Goal: Use online tool/utility: Utilize a website feature to perform a specific function

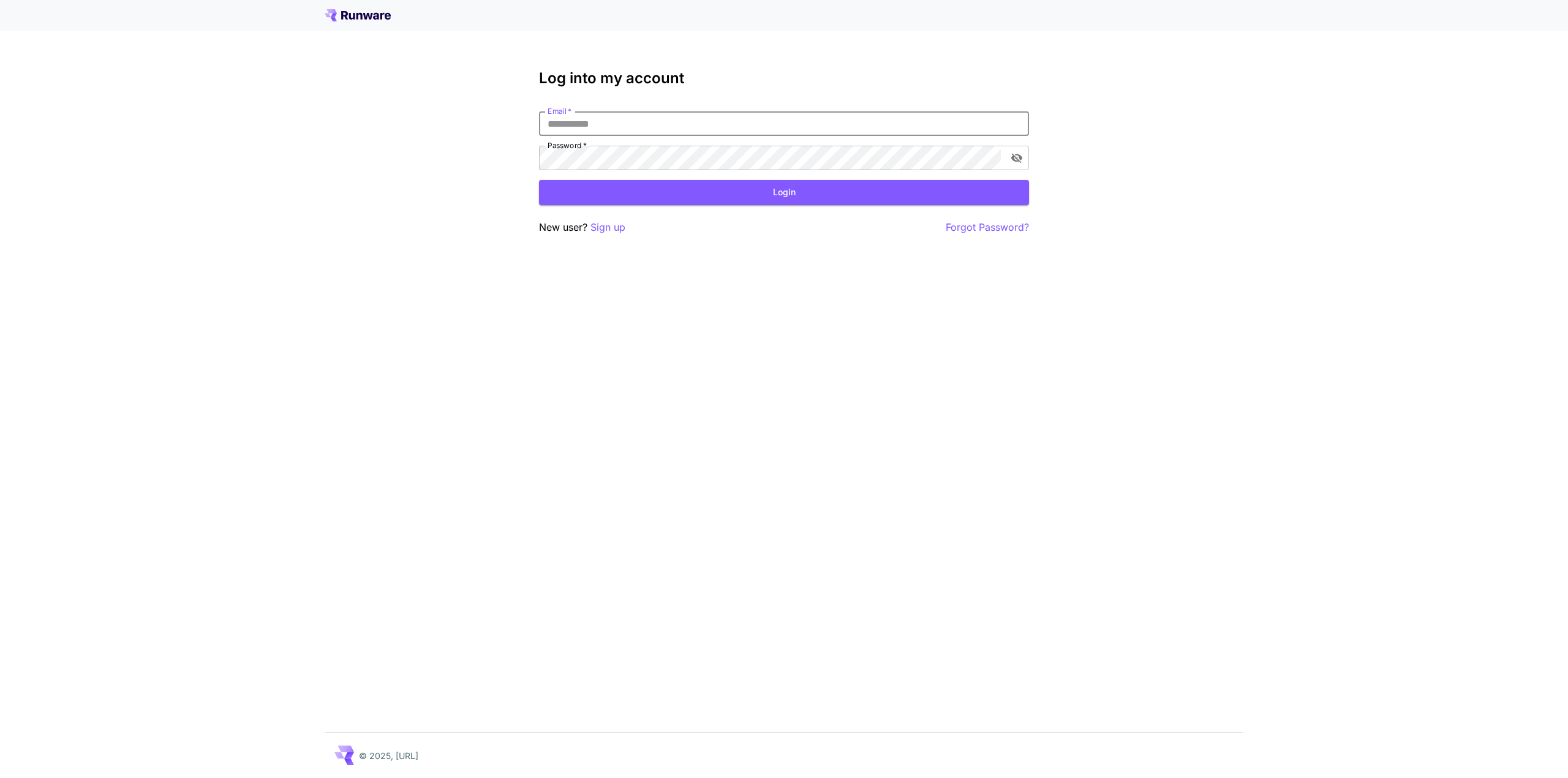
click at [629, 126] on input "Email   *" at bounding box center [784, 124] width 490 height 24
click at [629, 125] on input "Email   *" at bounding box center [784, 124] width 490 height 24
click at [695, 196] on button "Login" at bounding box center [784, 192] width 490 height 25
click at [584, 120] on input "Email   *" at bounding box center [784, 124] width 490 height 24
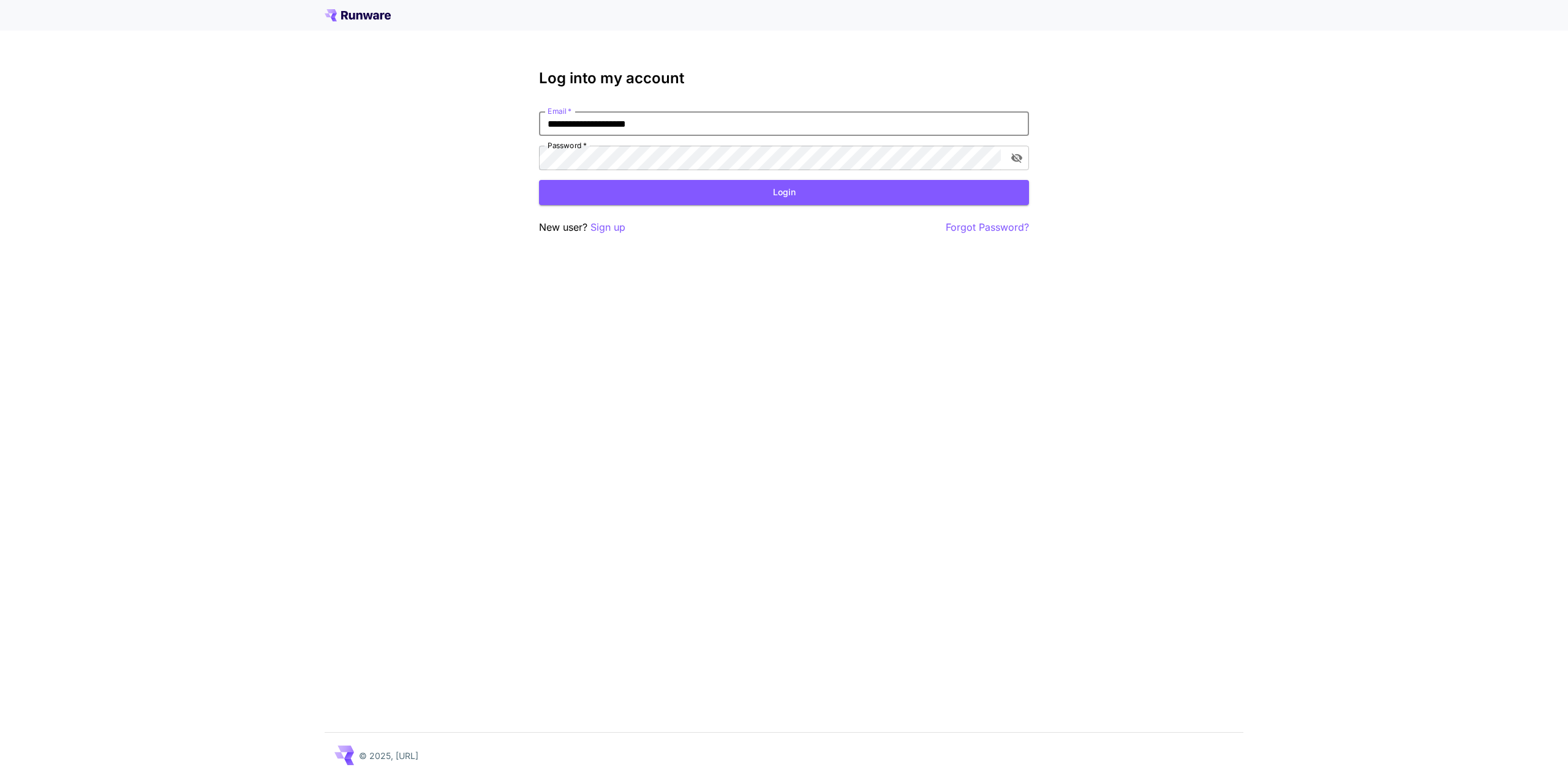
type input "**********"
click button "Login" at bounding box center [784, 192] width 490 height 25
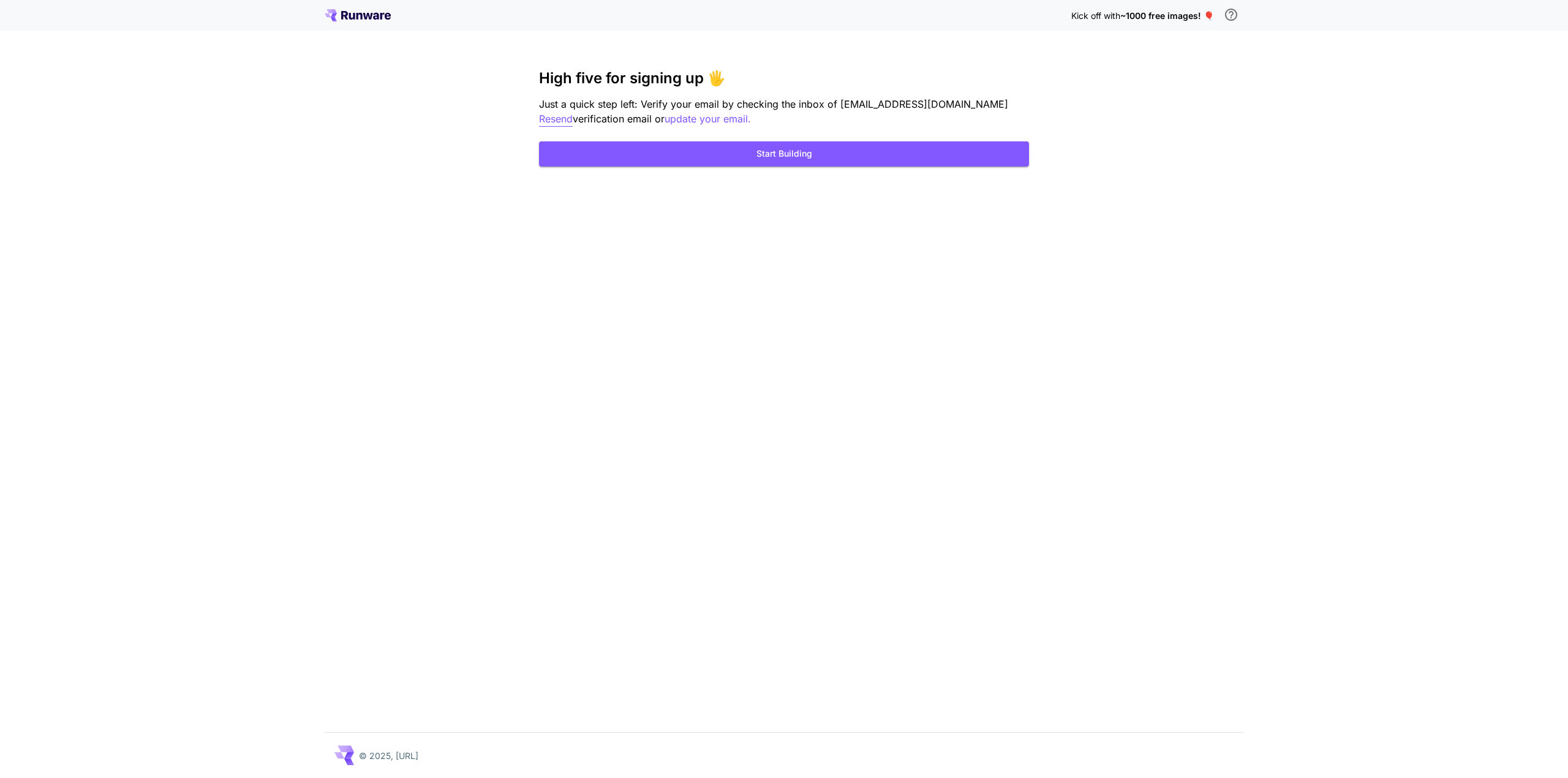
click at [572, 112] on p "Resend" at bounding box center [555, 119] width 34 height 16
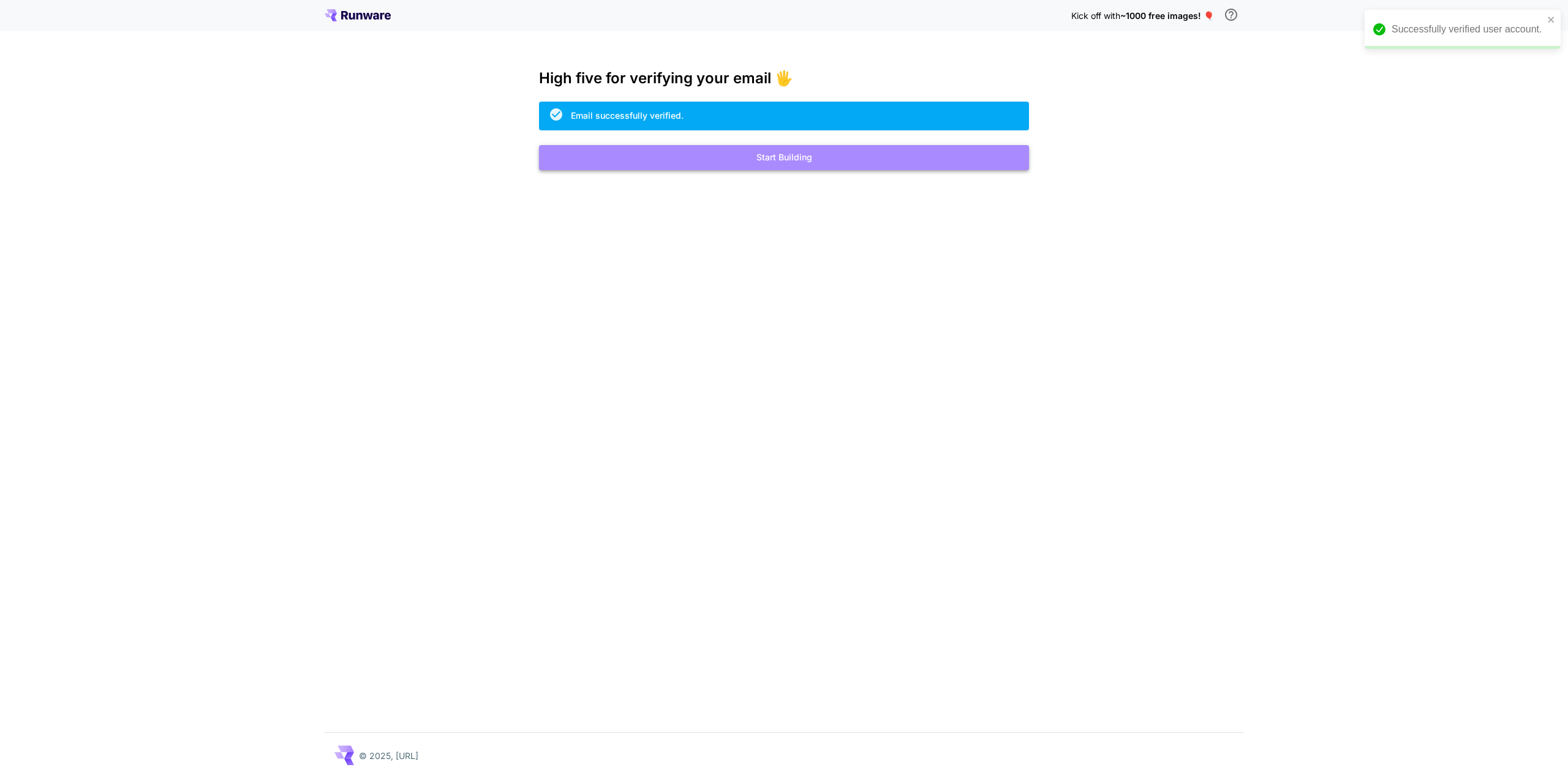
click at [799, 160] on button "Start Building" at bounding box center [784, 158] width 490 height 25
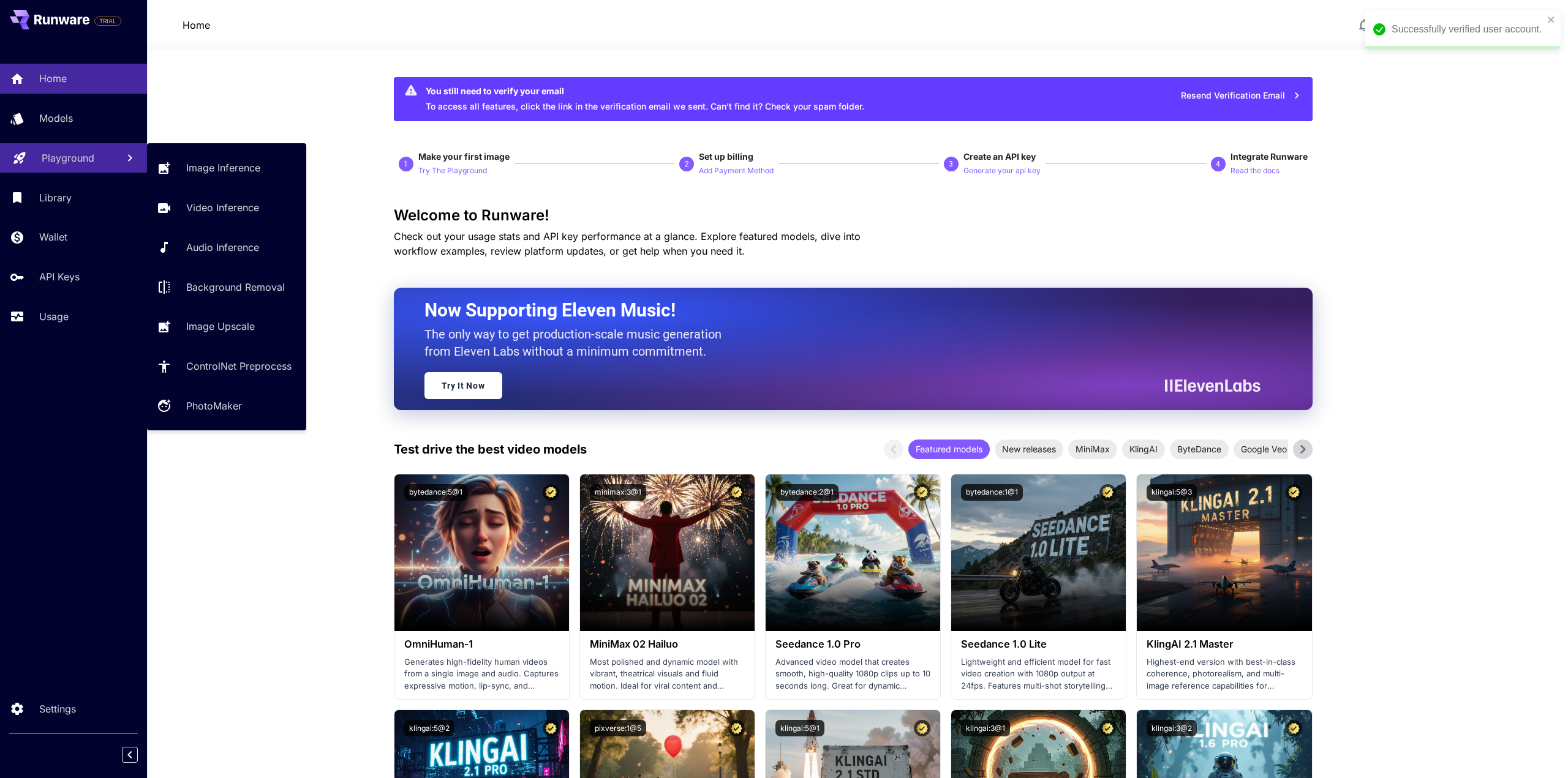
click at [67, 158] on p "Playground" at bounding box center [68, 158] width 53 height 15
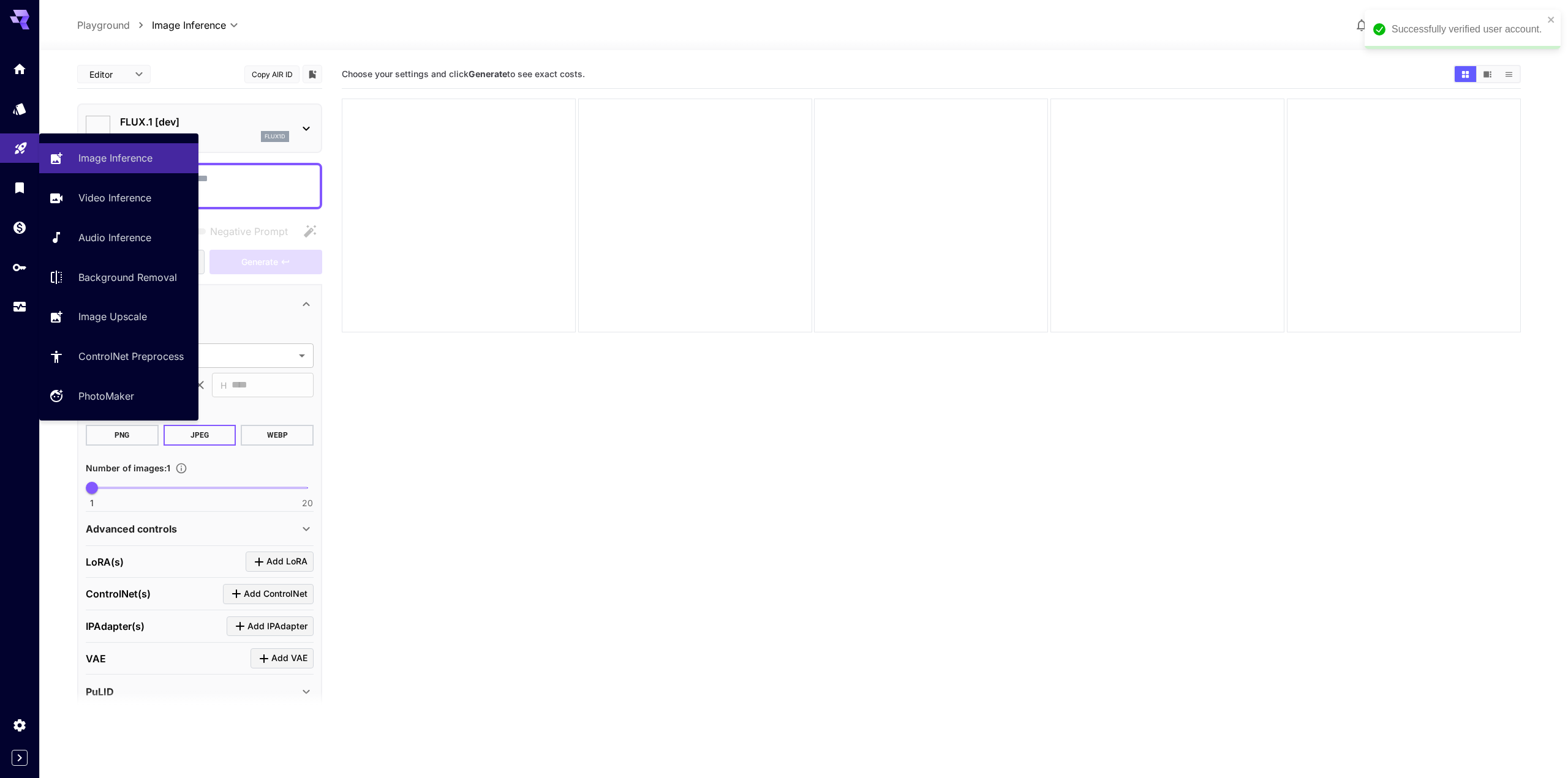
type input "**********"
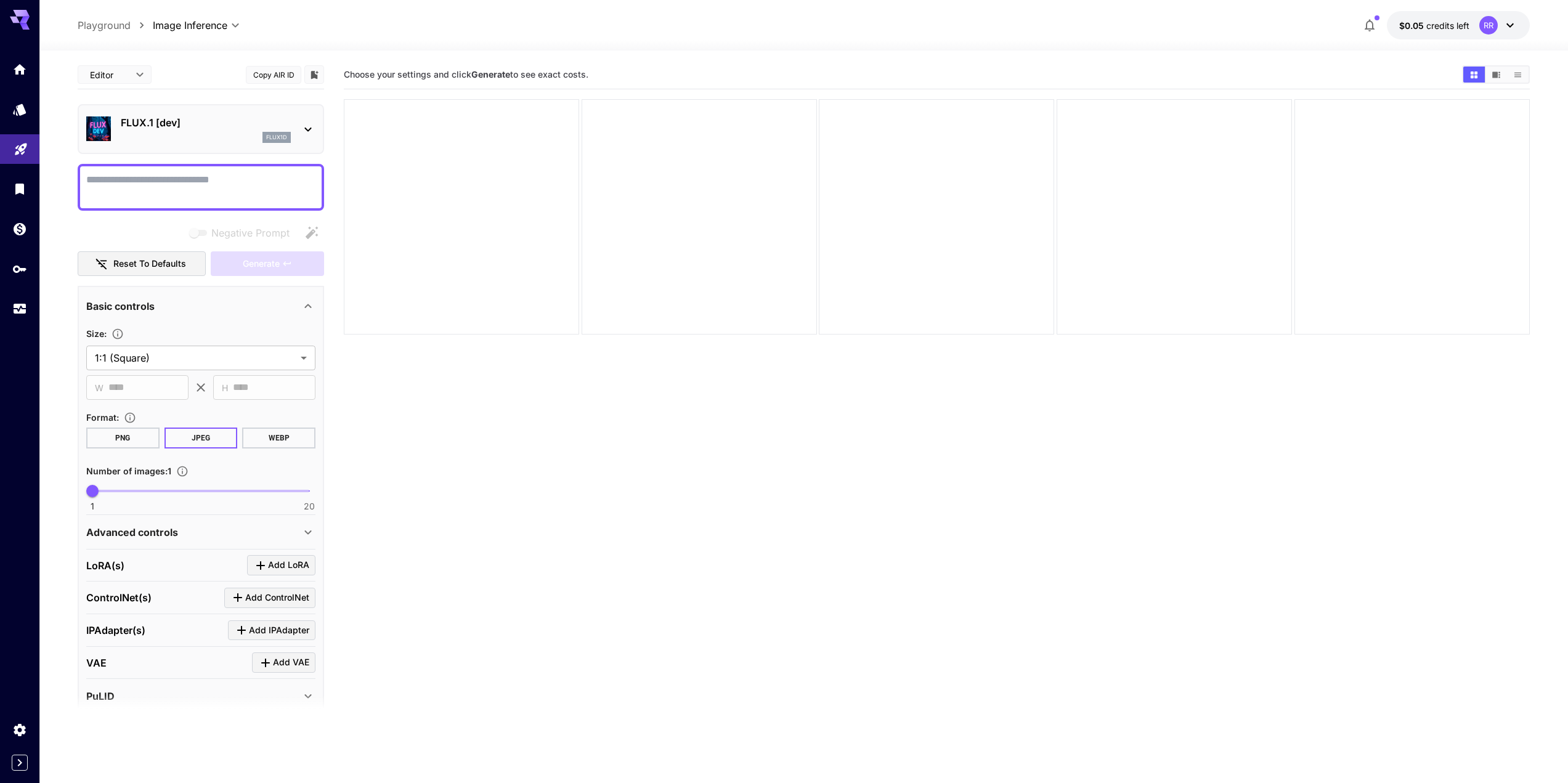
click at [485, 497] on section "Choose your settings and click Generate to see exact costs." at bounding box center [936, 451] width 1186 height 783
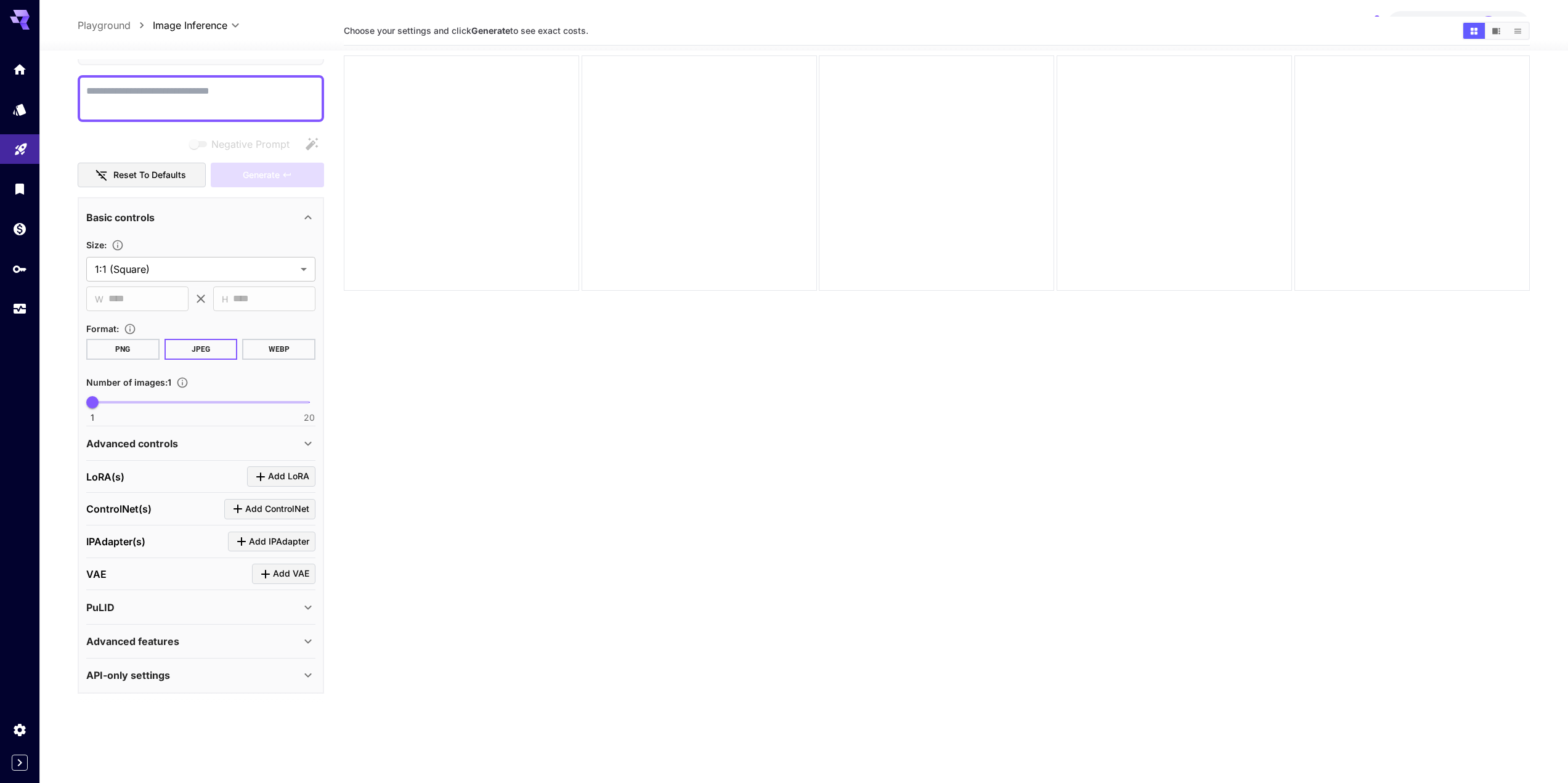
scroll to position [98, 0]
click at [170, 605] on div "PuLID" at bounding box center [193, 607] width 214 height 15
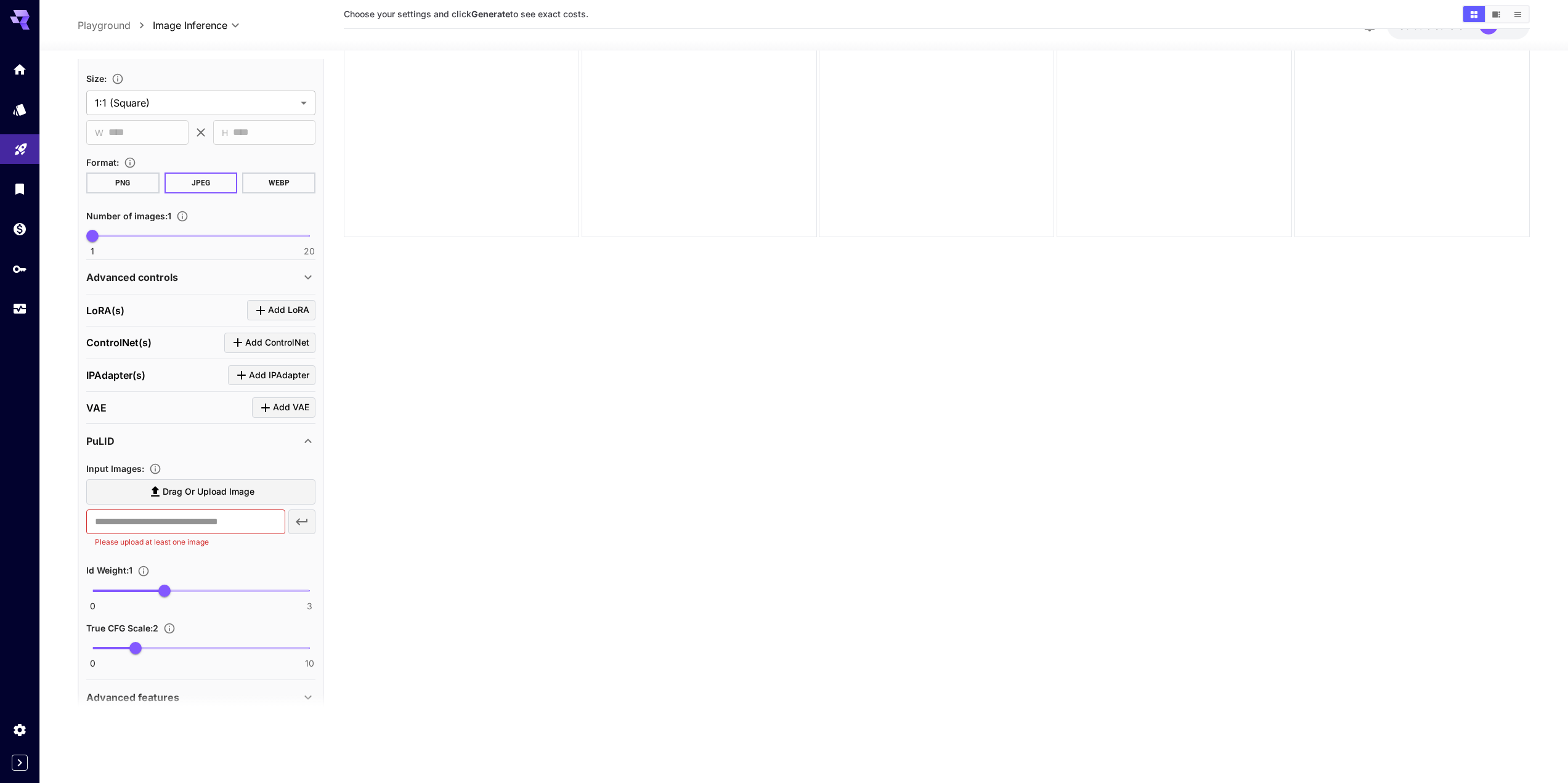
scroll to position [309, 0]
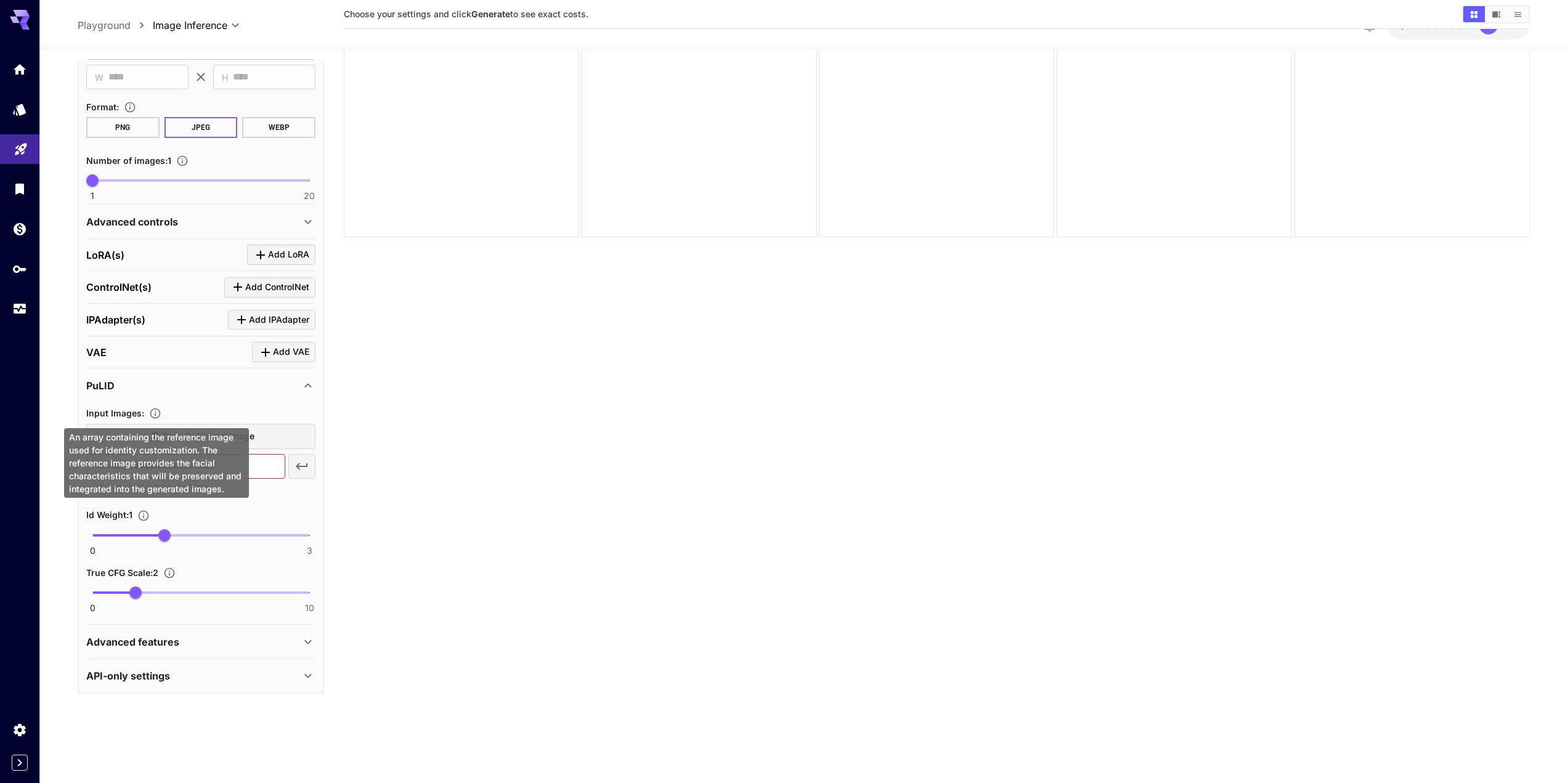
click at [152, 411] on icon "An array containing the reference image used for identity customization. The re…" at bounding box center [156, 414] width 10 height 10
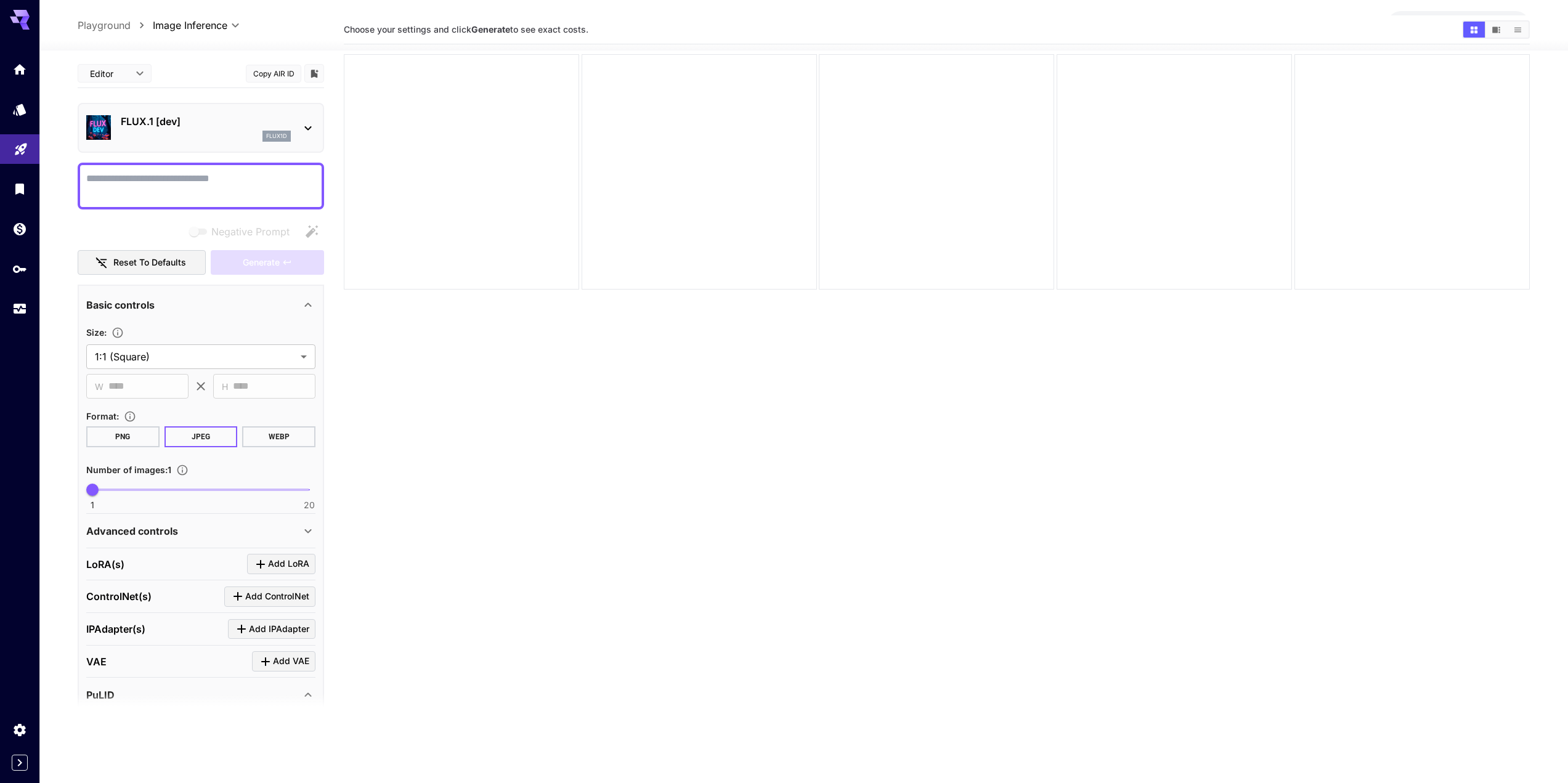
scroll to position [0, 0]
click at [201, 125] on p "FLUX.1 [dev]" at bounding box center [206, 122] width 170 height 15
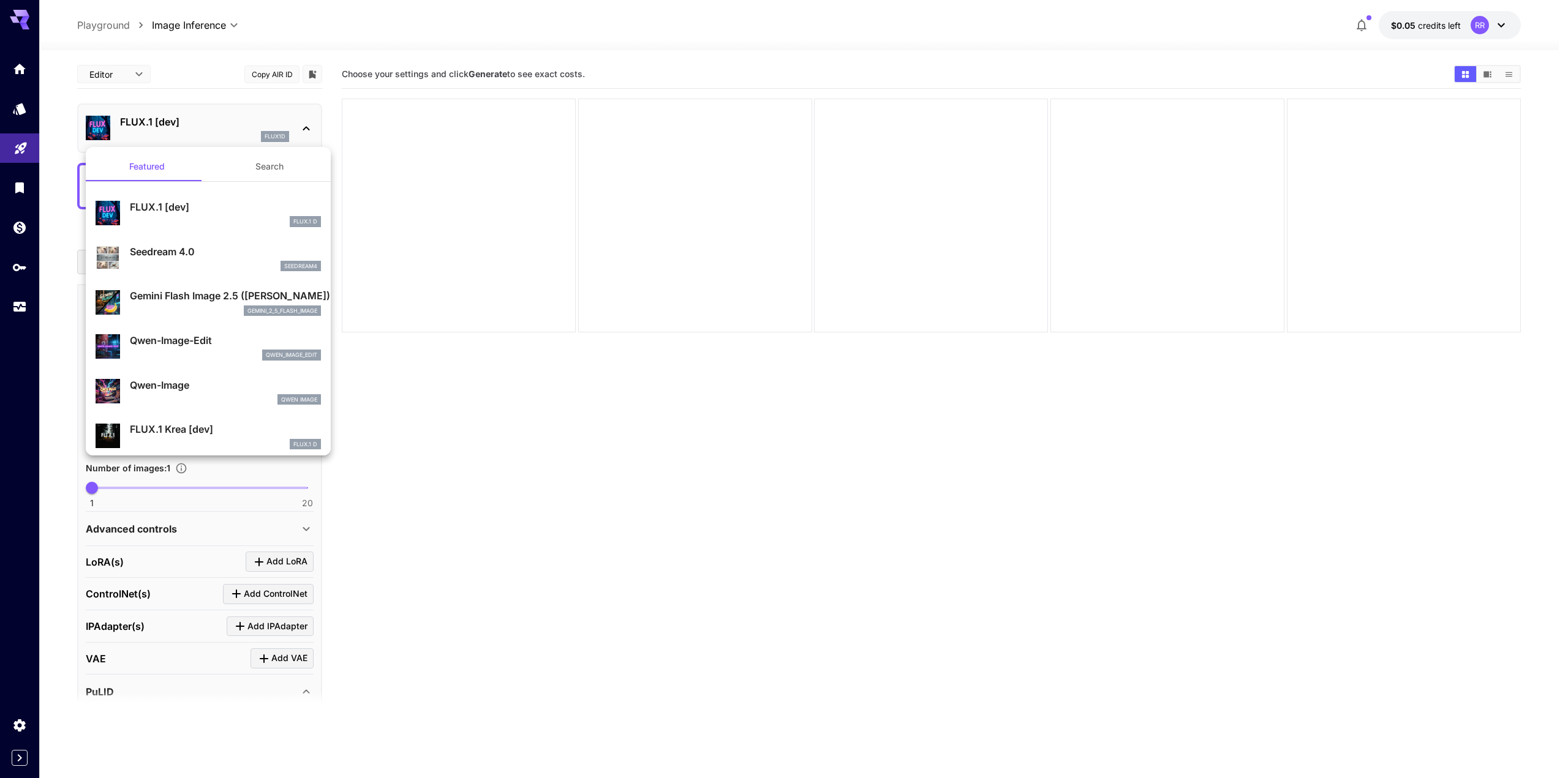
click at [197, 262] on div "seedream4" at bounding box center [225, 266] width 191 height 11
type input "**********"
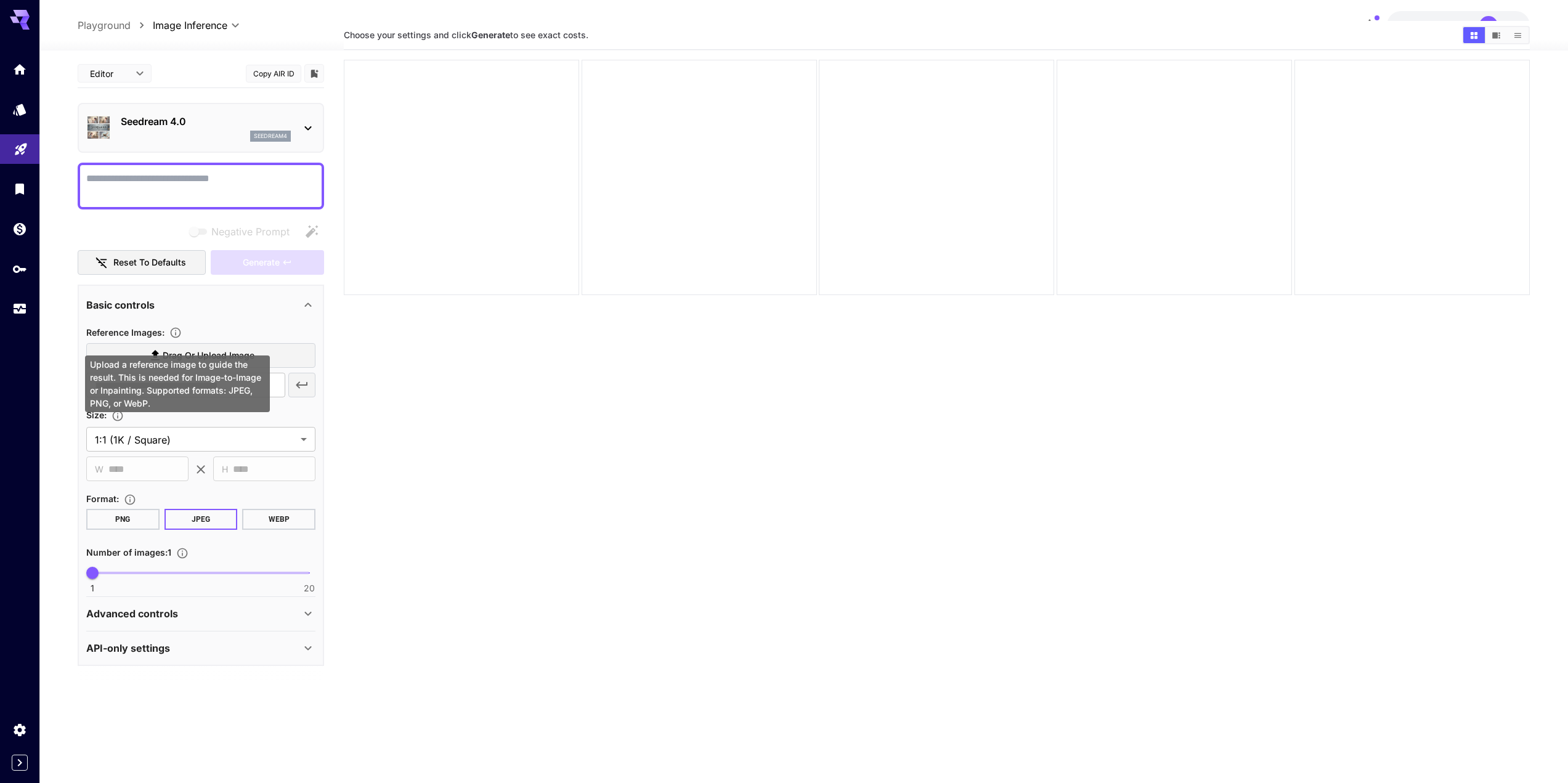
scroll to position [62, 0]
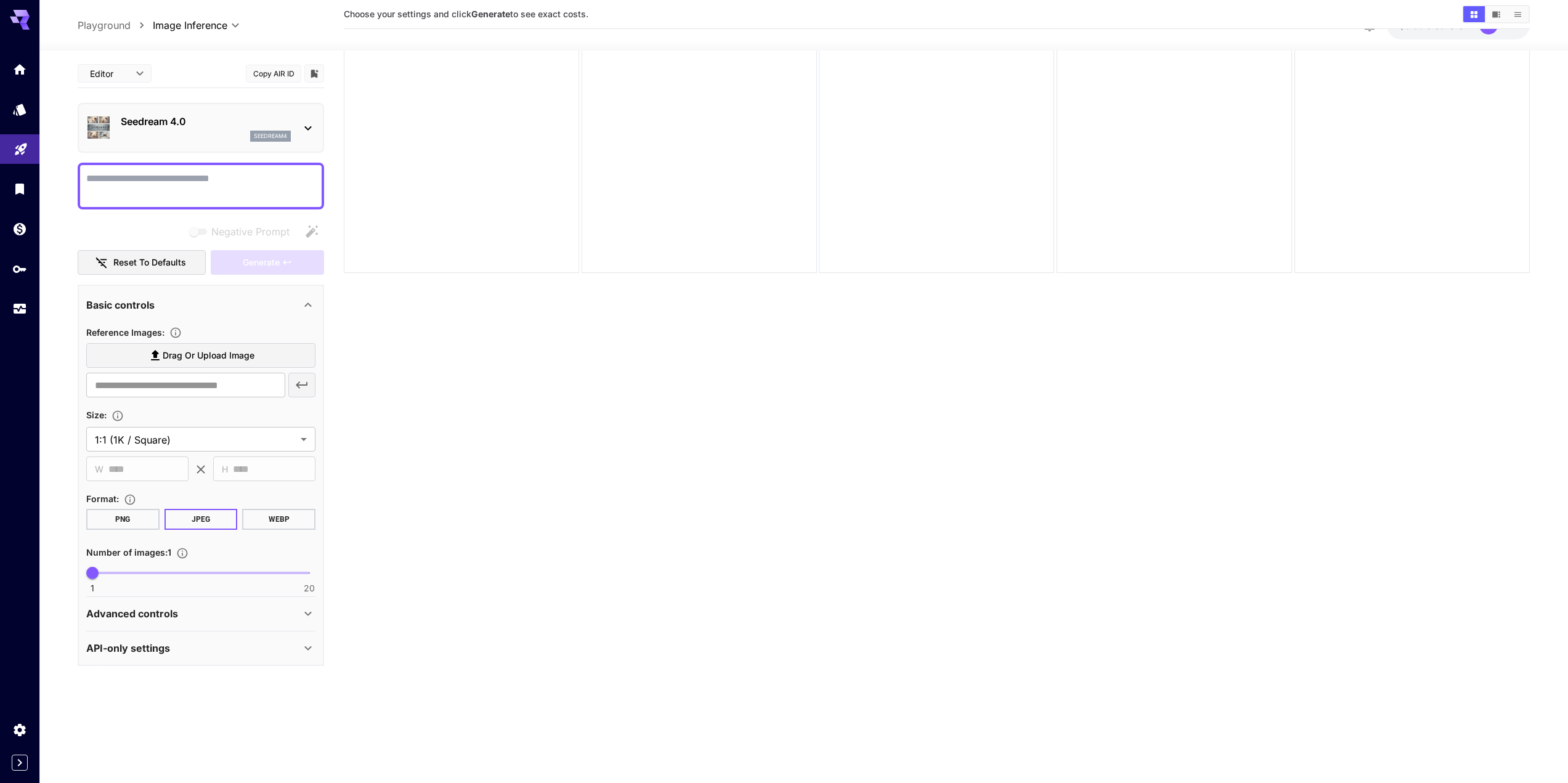
click at [214, 619] on div "Advanced controls" at bounding box center [193, 613] width 214 height 15
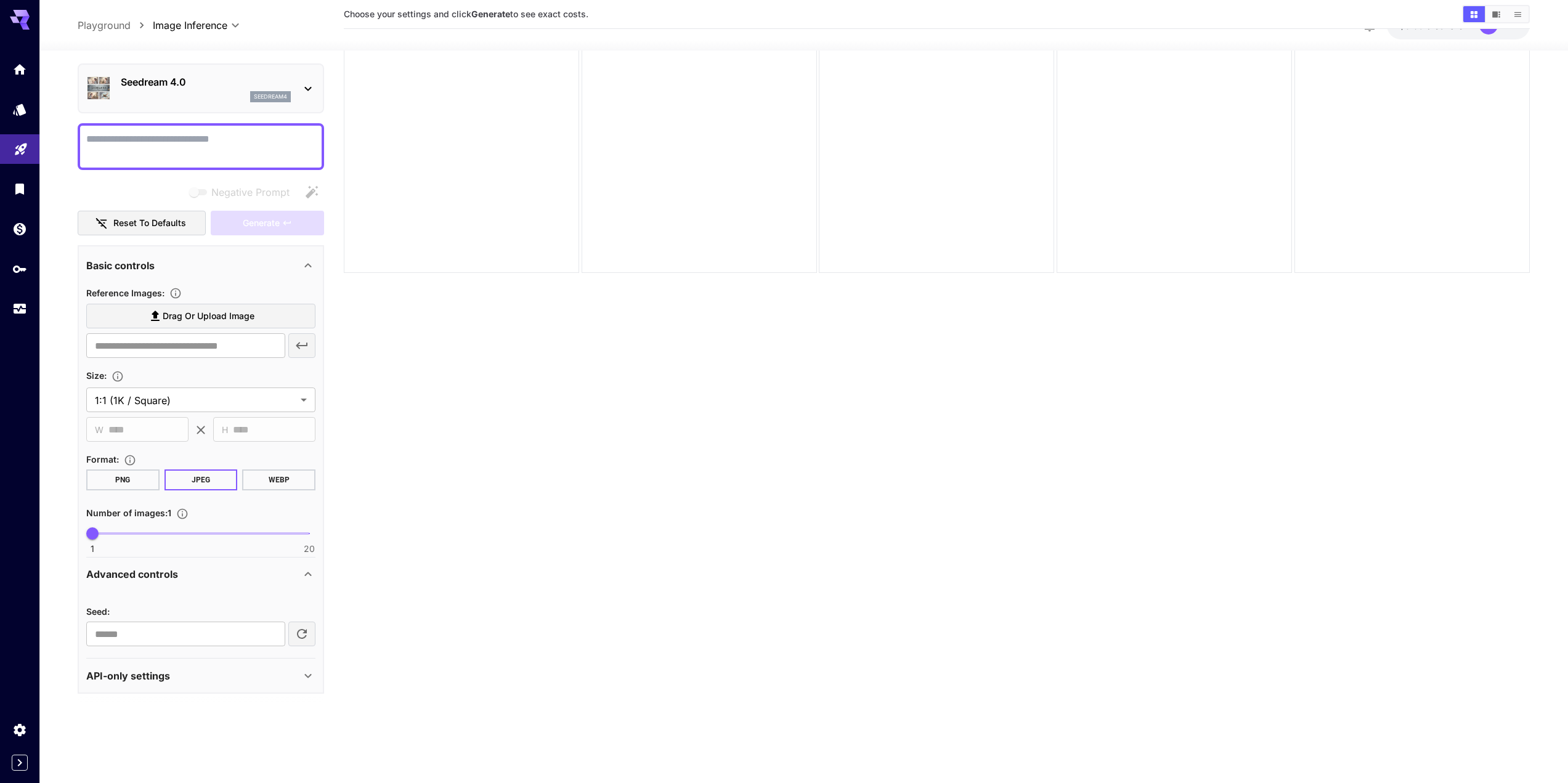
click at [199, 676] on div "API-only settings" at bounding box center [193, 675] width 214 height 15
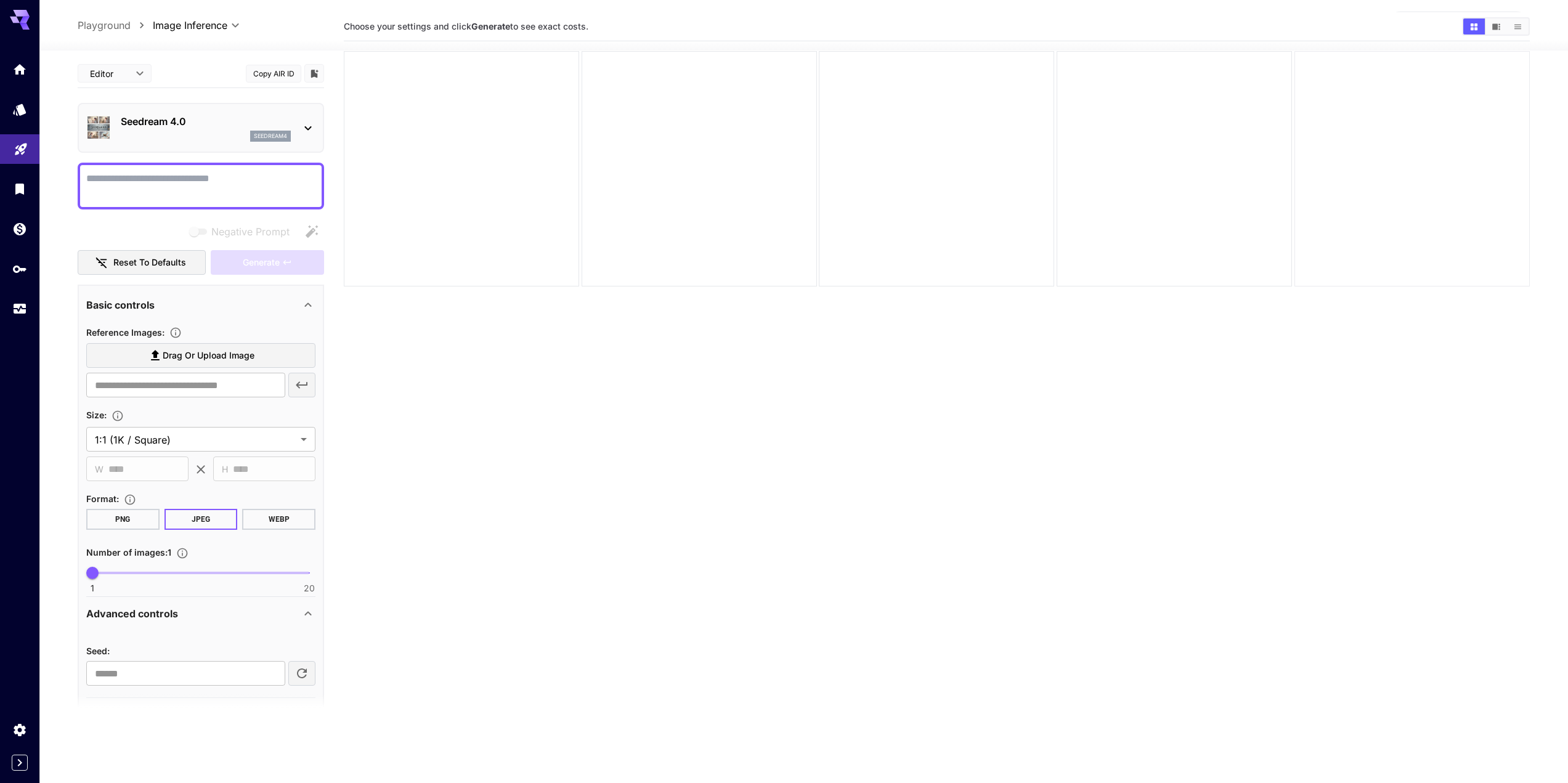
scroll to position [0, 0]
click at [1456, 30] on span "credits left" at bounding box center [1448, 25] width 44 height 10
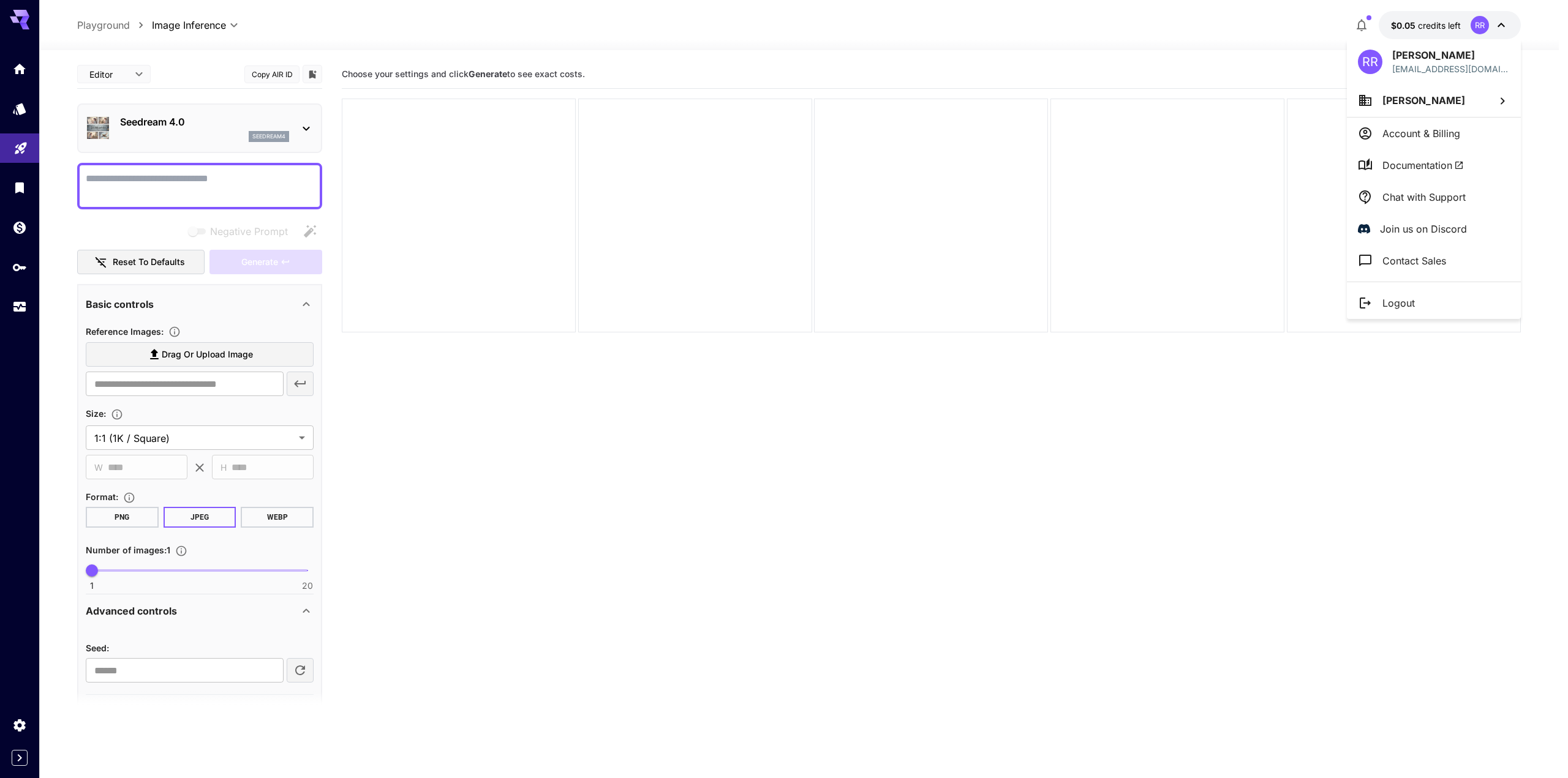
click at [1447, 30] on div at bounding box center [784, 389] width 1568 height 778
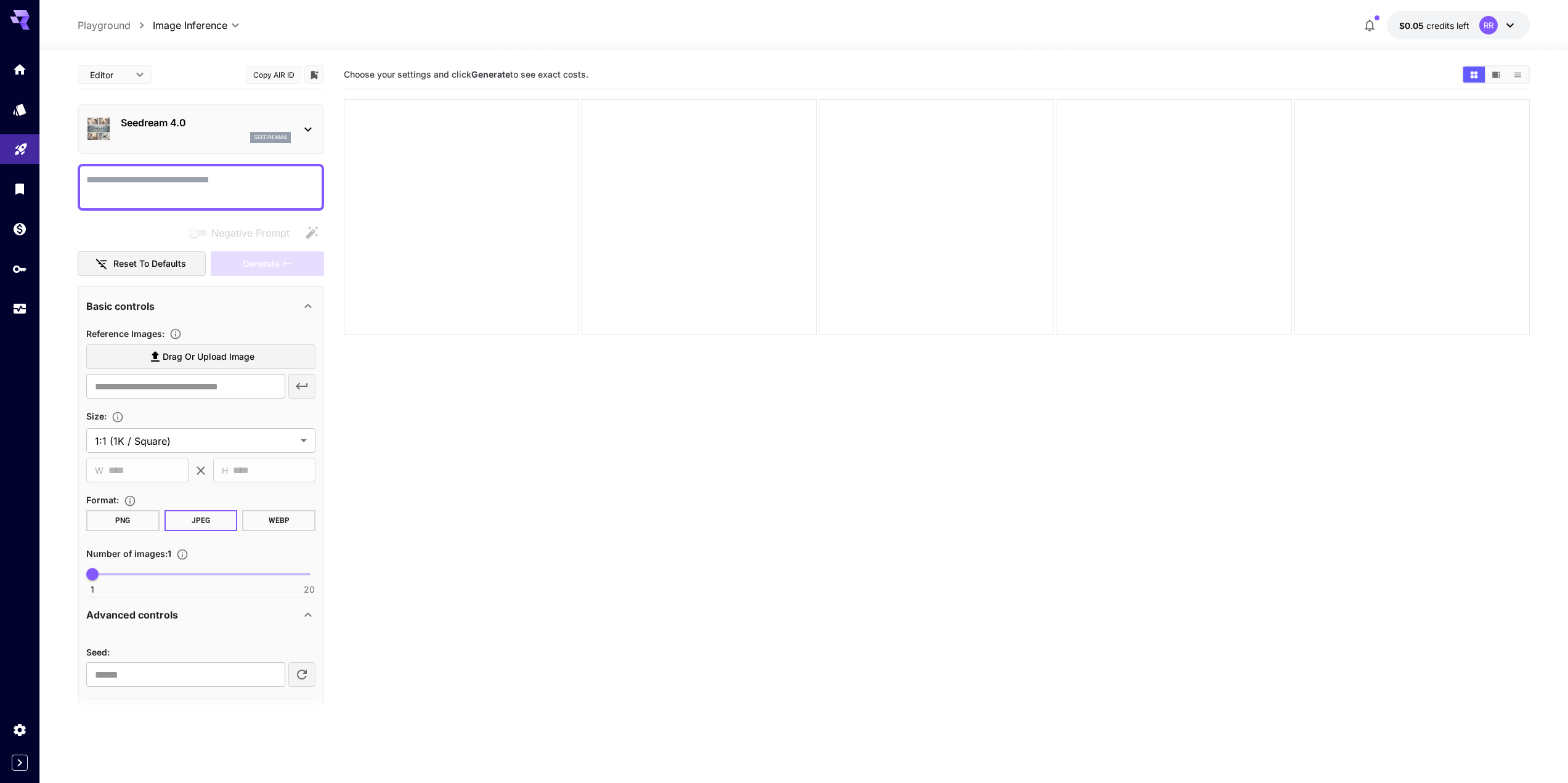
click at [194, 179] on textarea "Negative Prompt" at bounding box center [200, 187] width 229 height 30
paste textarea "**********"
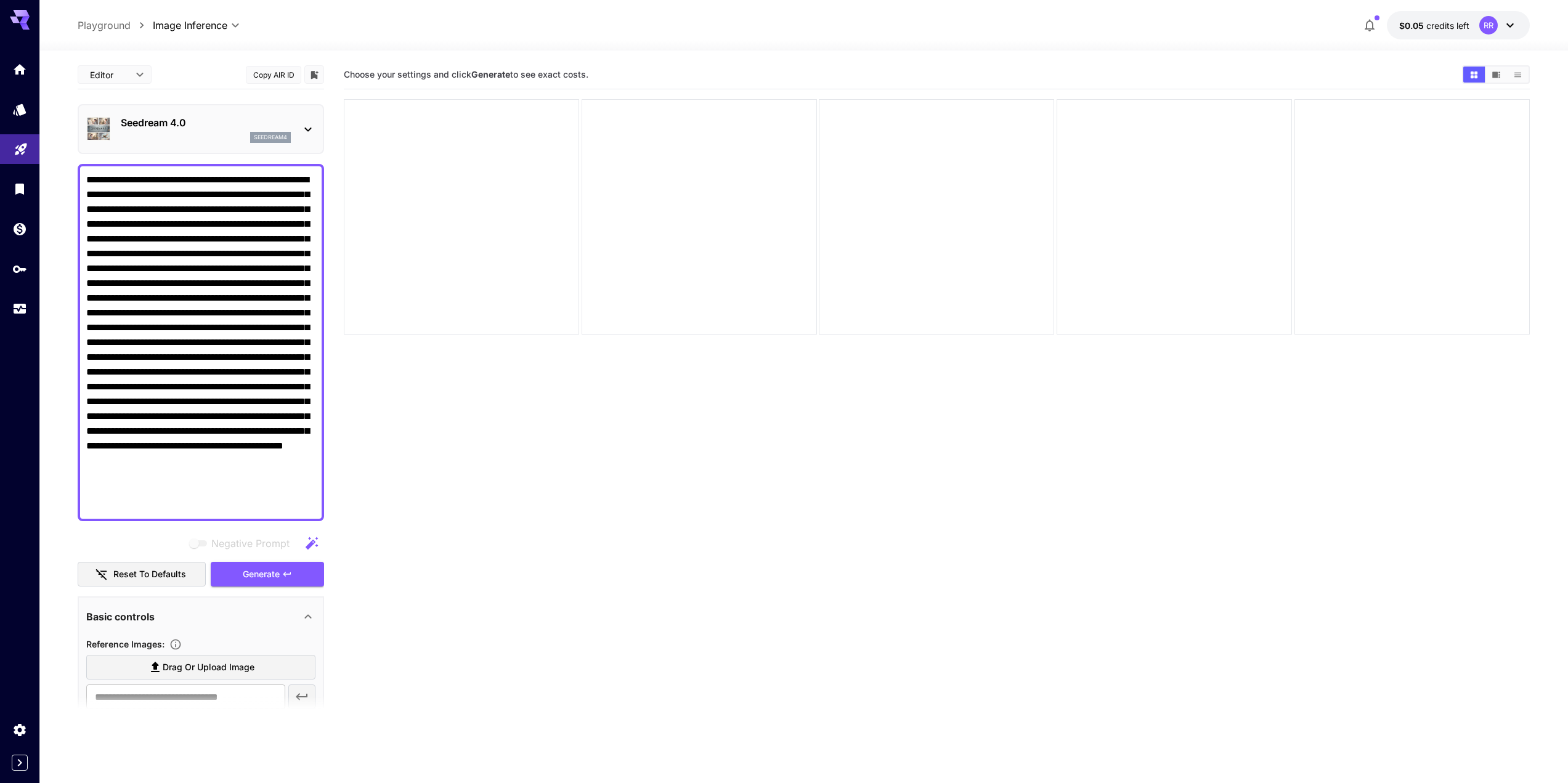
type textarea "**********"
click at [617, 613] on section "Choose your settings and click Generate to see exact costs." at bounding box center [936, 451] width 1186 height 783
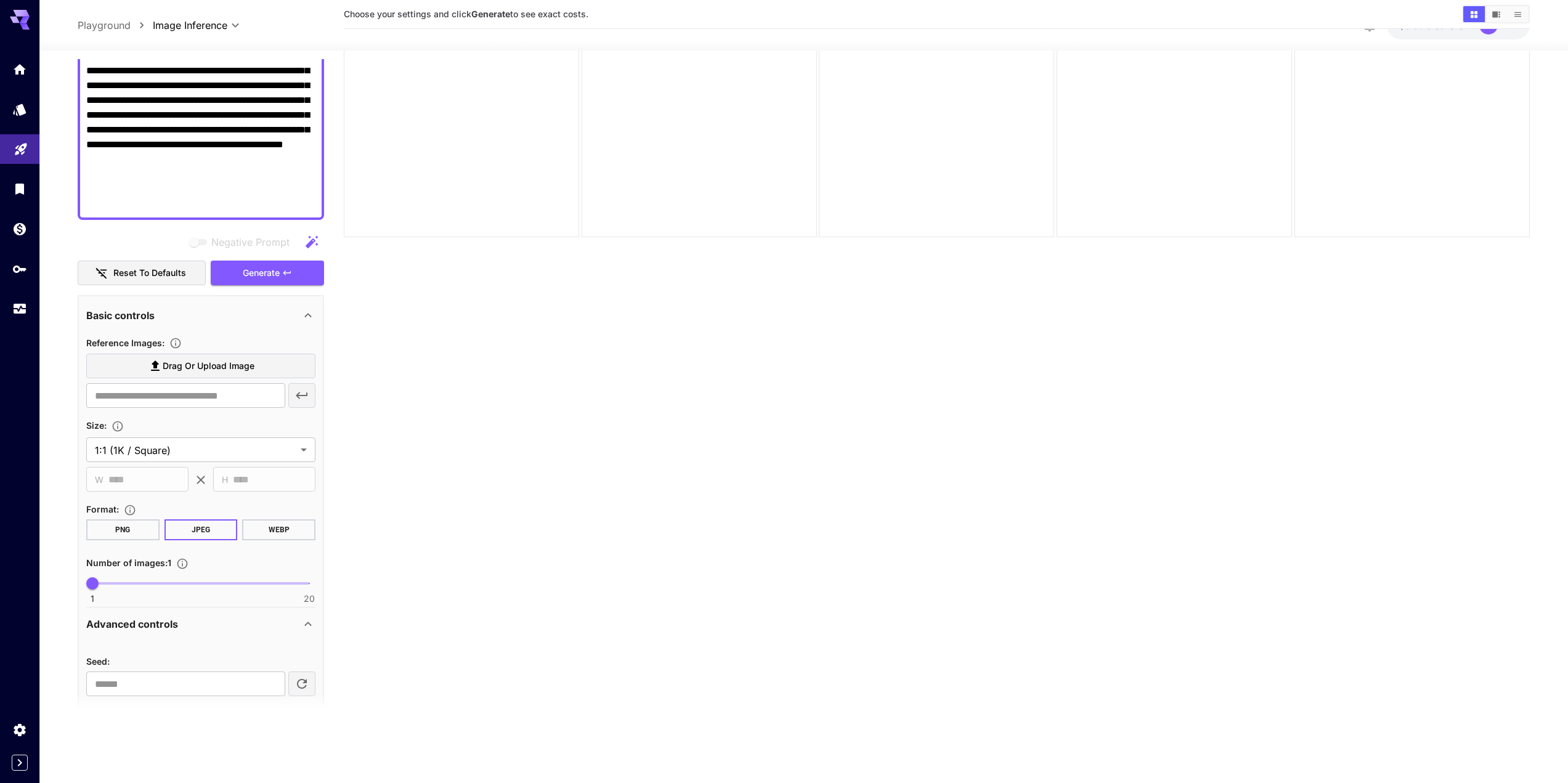
scroll to position [207, 0]
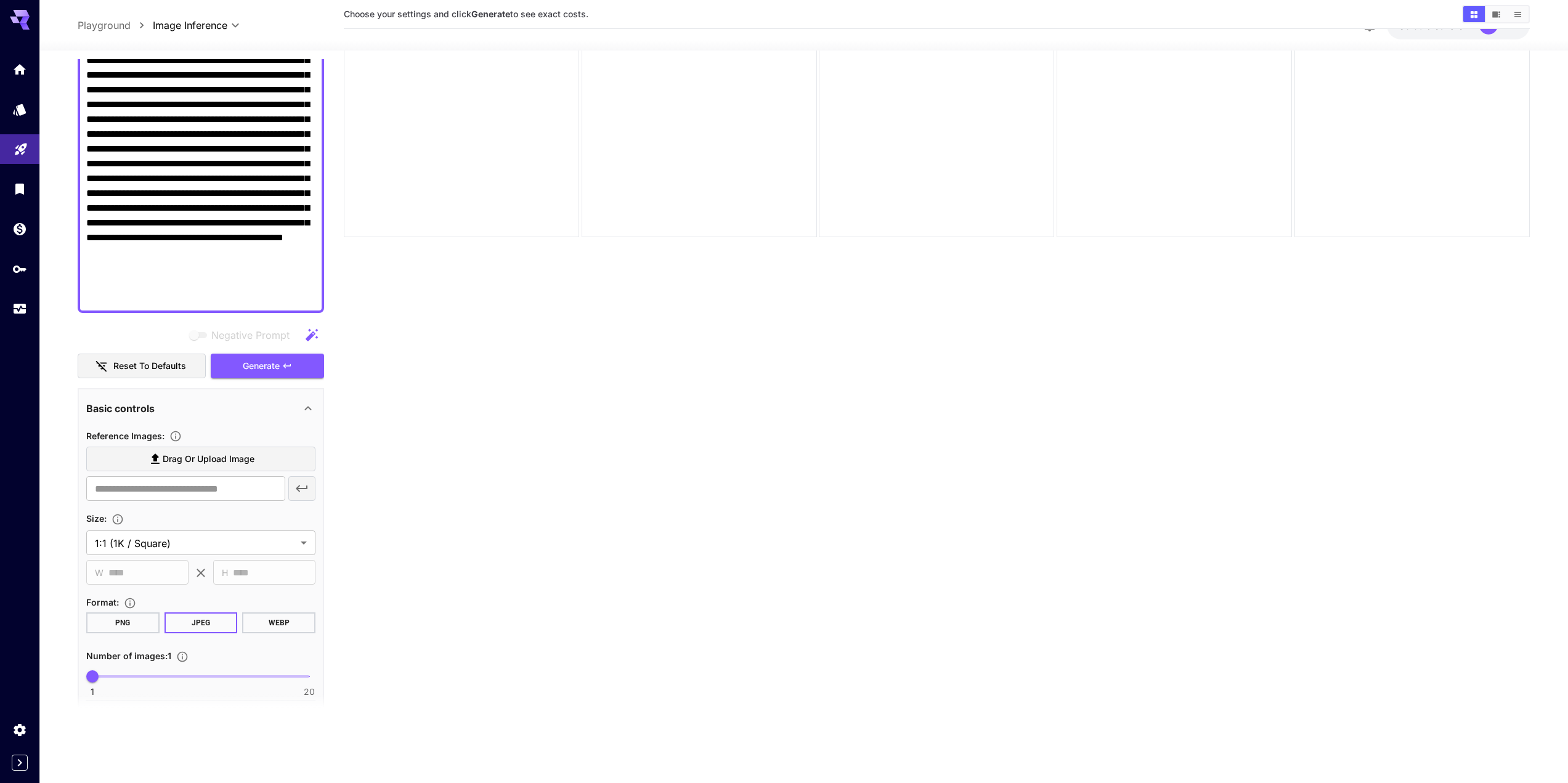
click at [176, 468] on label "Drag or upload image" at bounding box center [200, 459] width 229 height 25
click at [0, 0] on input "Drag or upload image" at bounding box center [0, 0] width 0 height 0
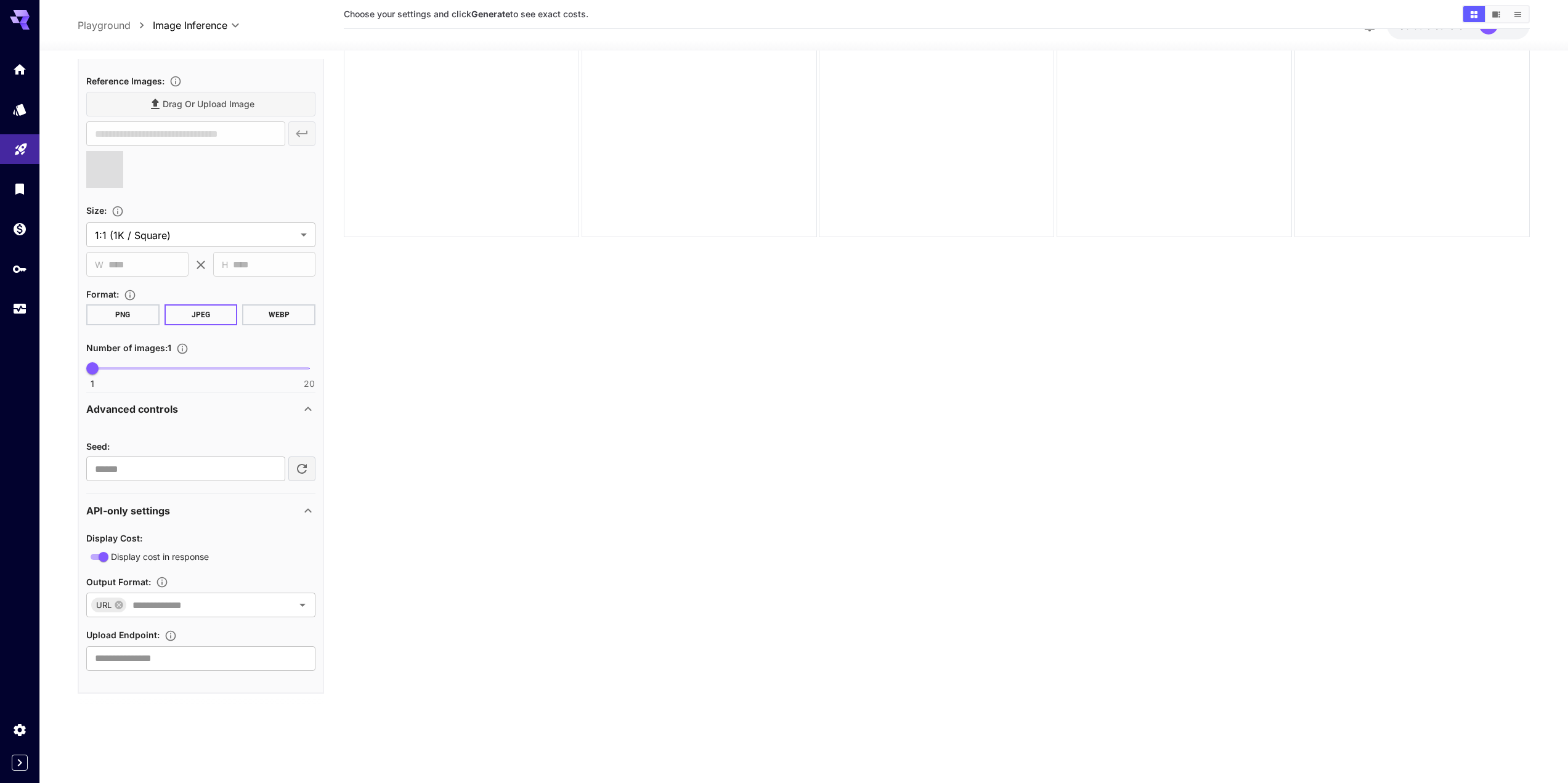
scroll to position [315, 0]
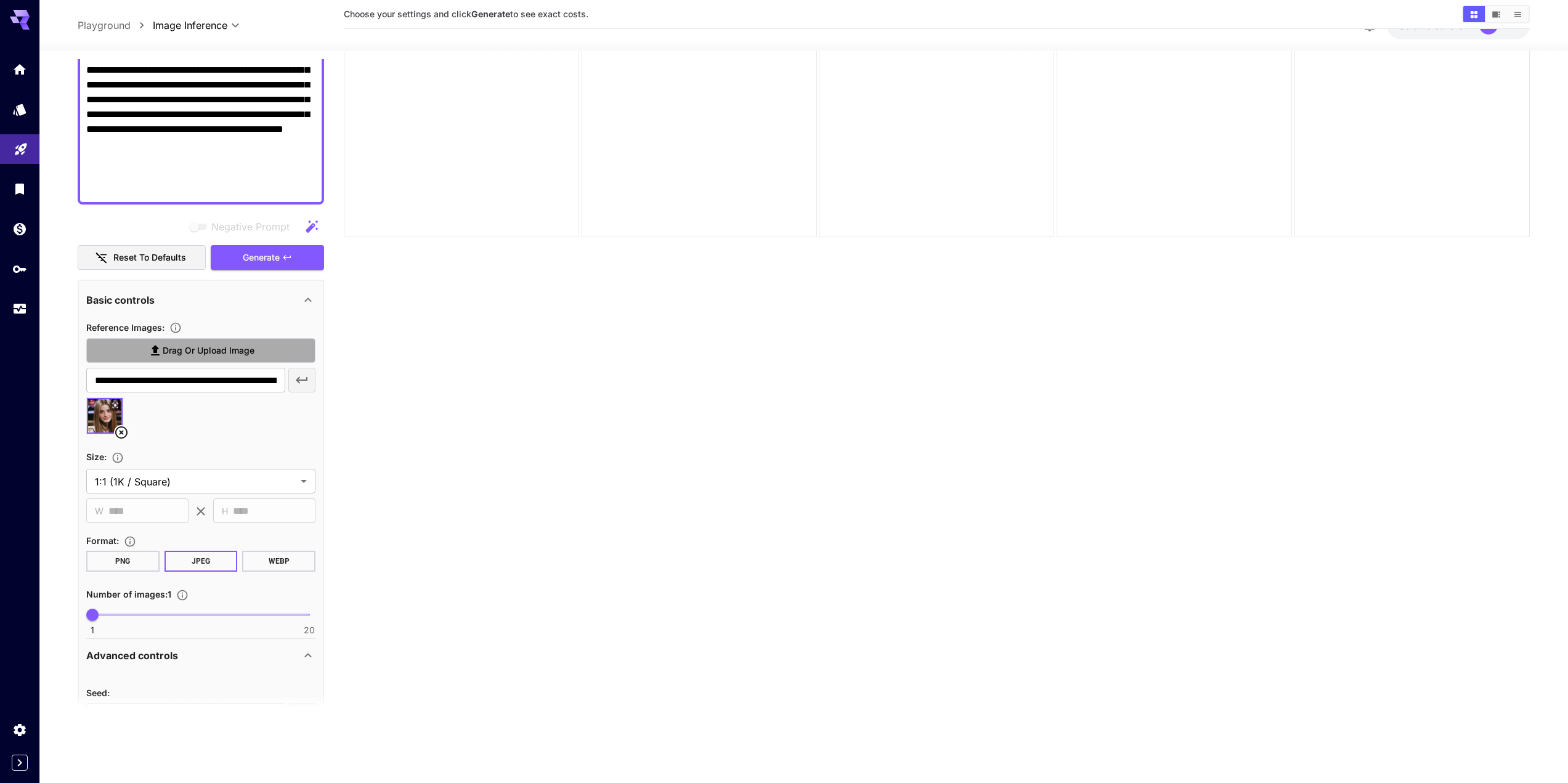
click at [185, 354] on span "Drag or upload image" at bounding box center [208, 351] width 91 height 16
click at [0, 0] on input "Drag or upload image" at bounding box center [0, 0] width 0 height 0
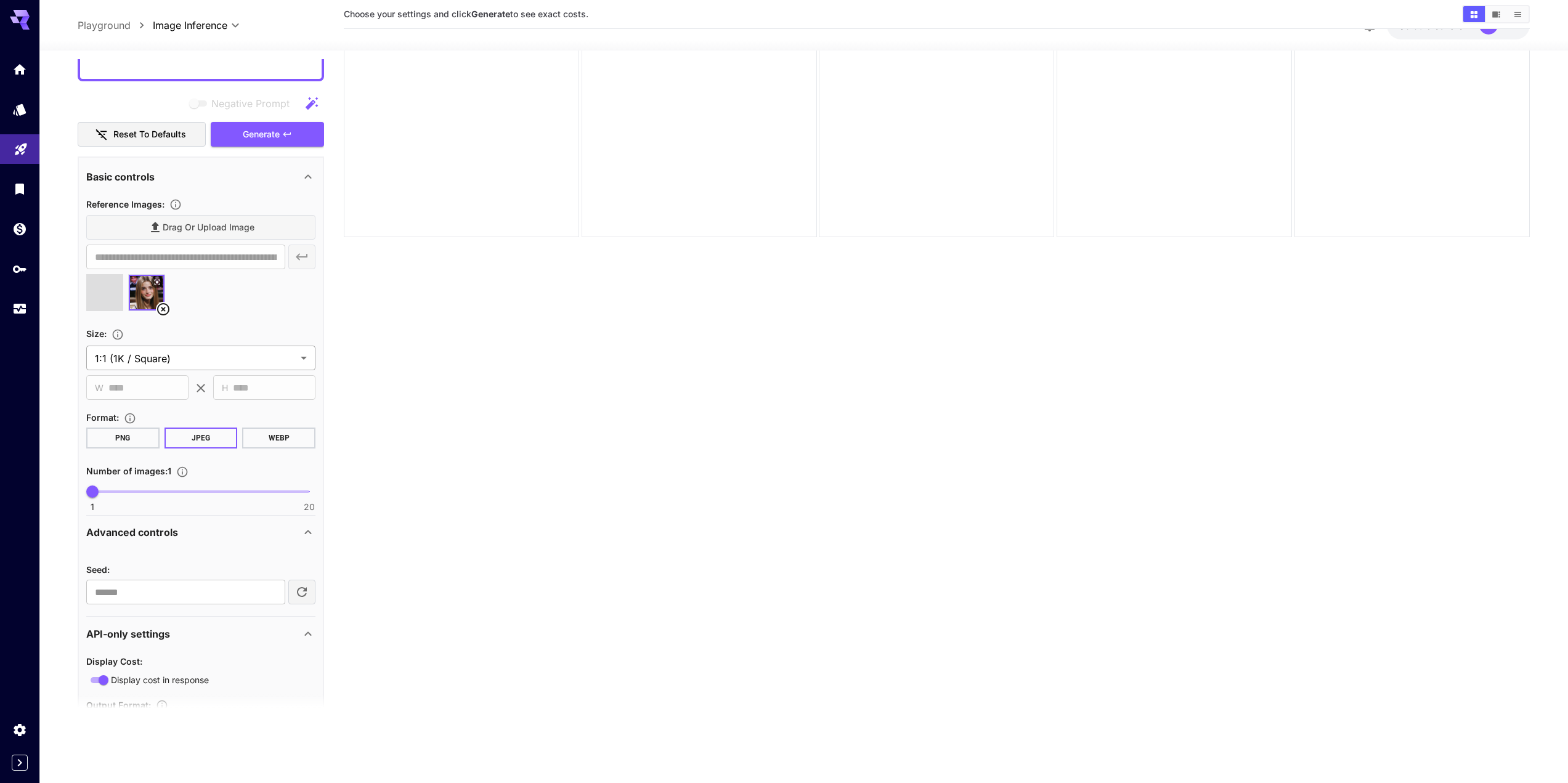
scroll to position [562, 0]
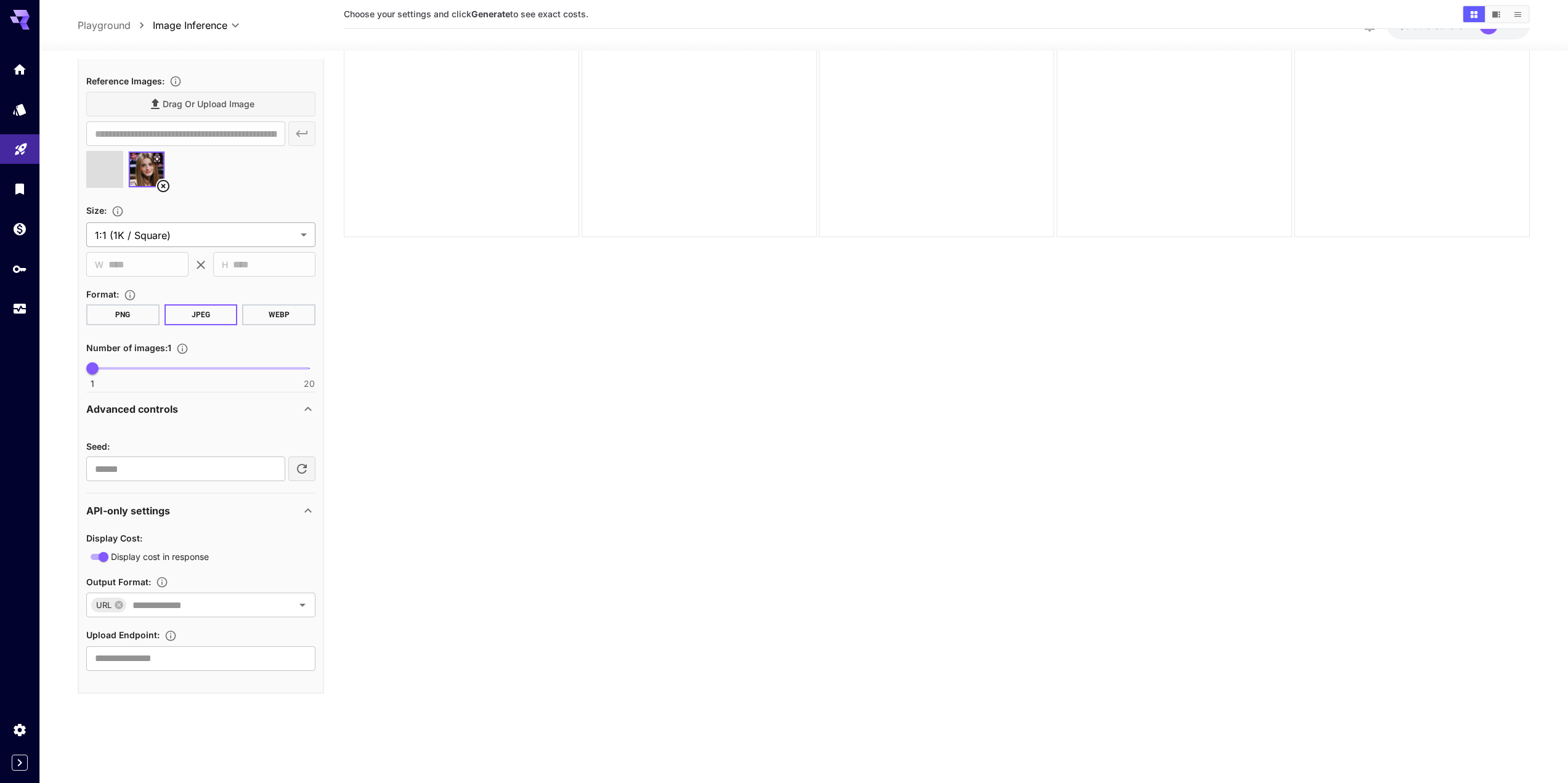
type input "**********"
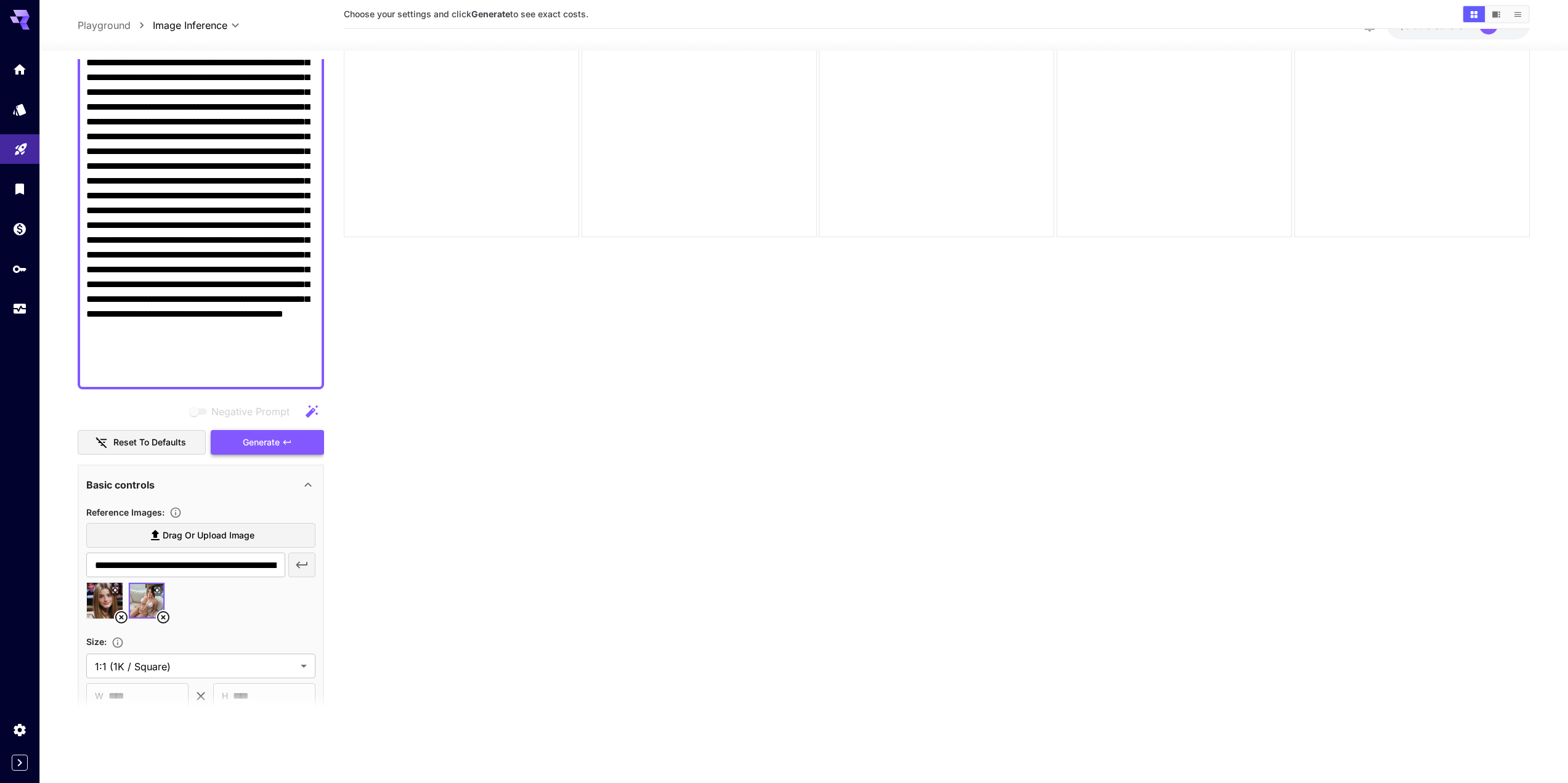
click at [253, 453] on button "Generate" at bounding box center [267, 442] width 113 height 25
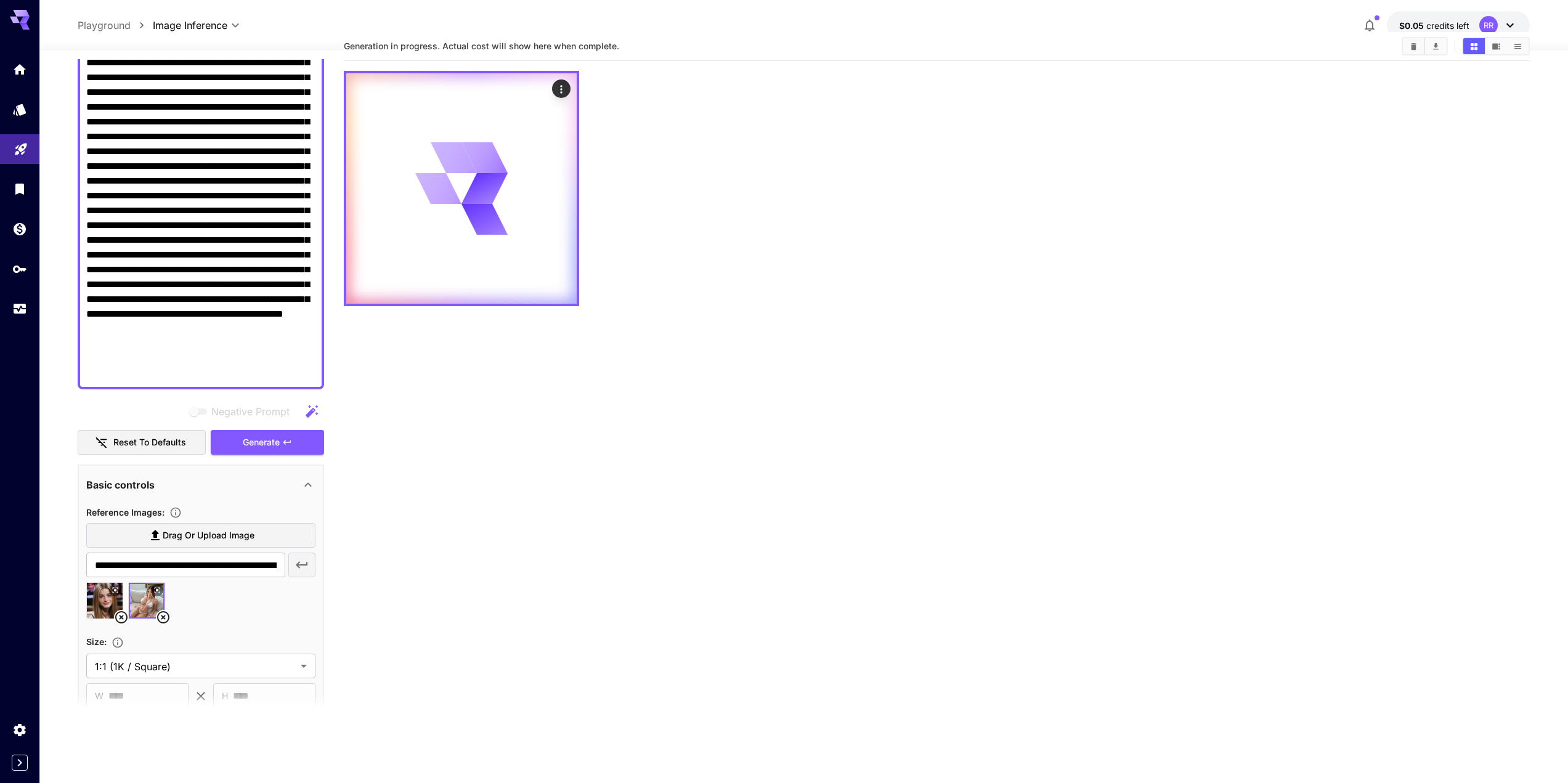
scroll to position [0, 0]
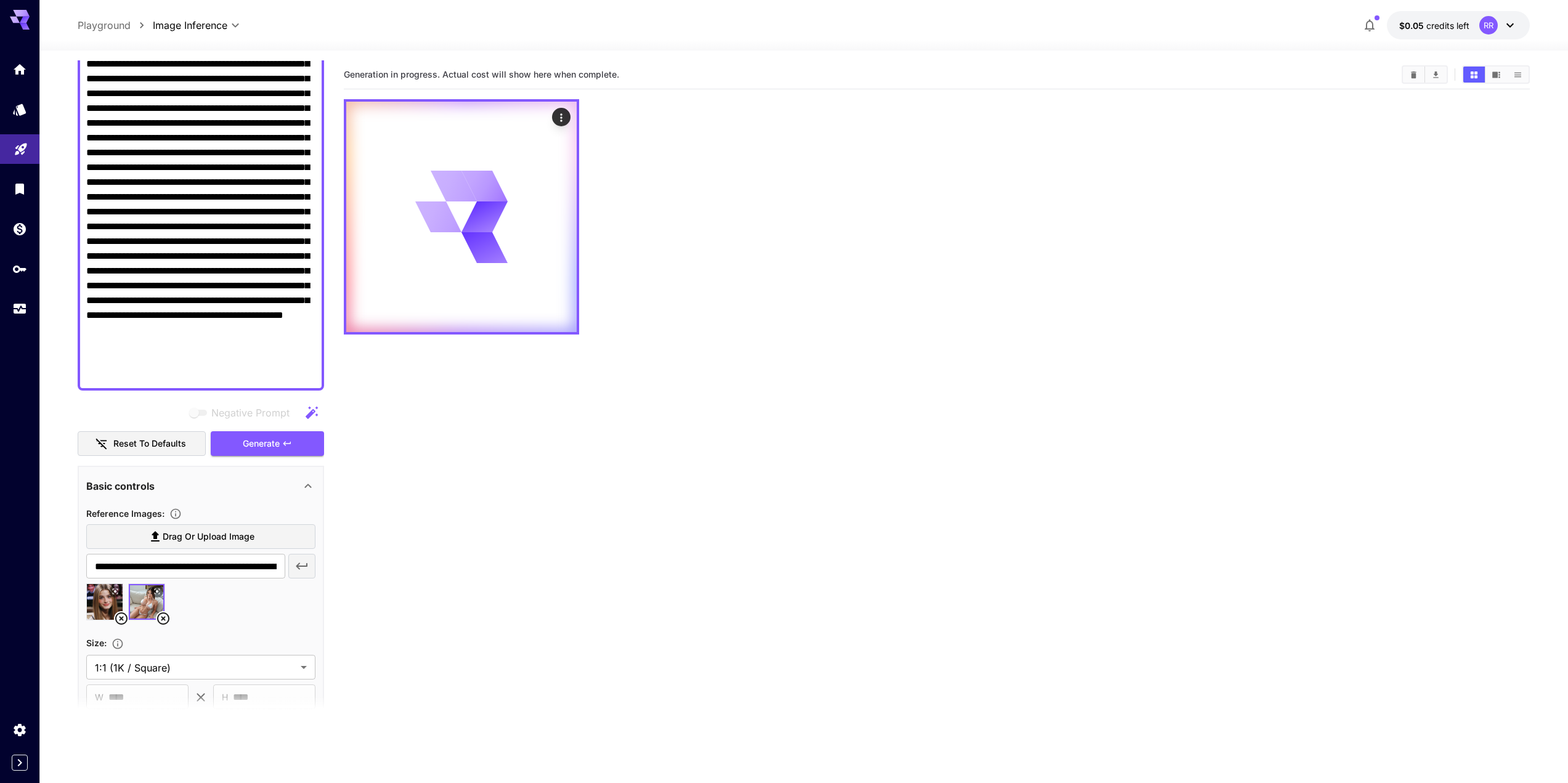
click at [1373, 29] on icon "button" at bounding box center [1369, 26] width 10 height 12
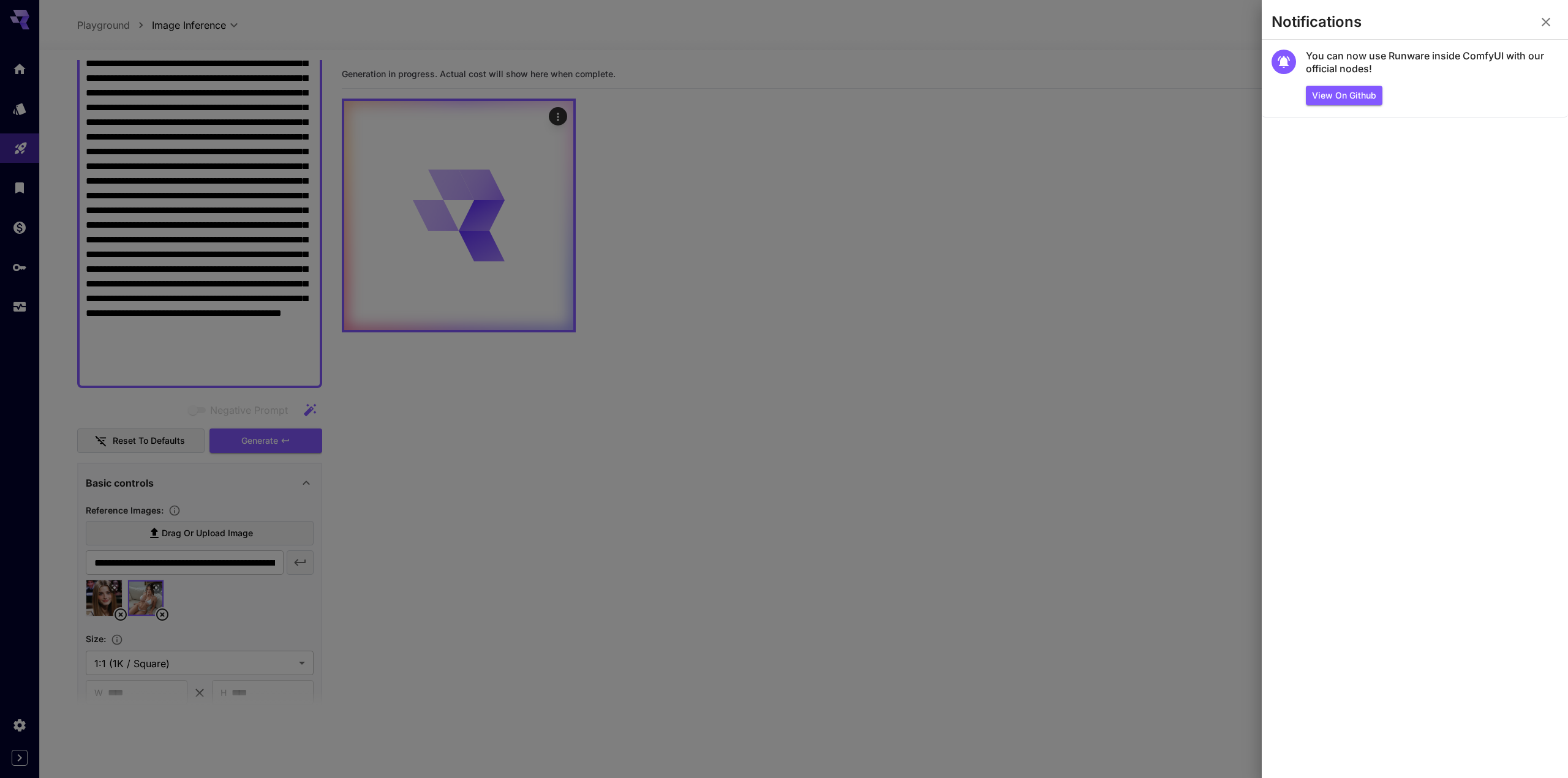
click at [1540, 10] on button "button" at bounding box center [1545, 22] width 24 height 24
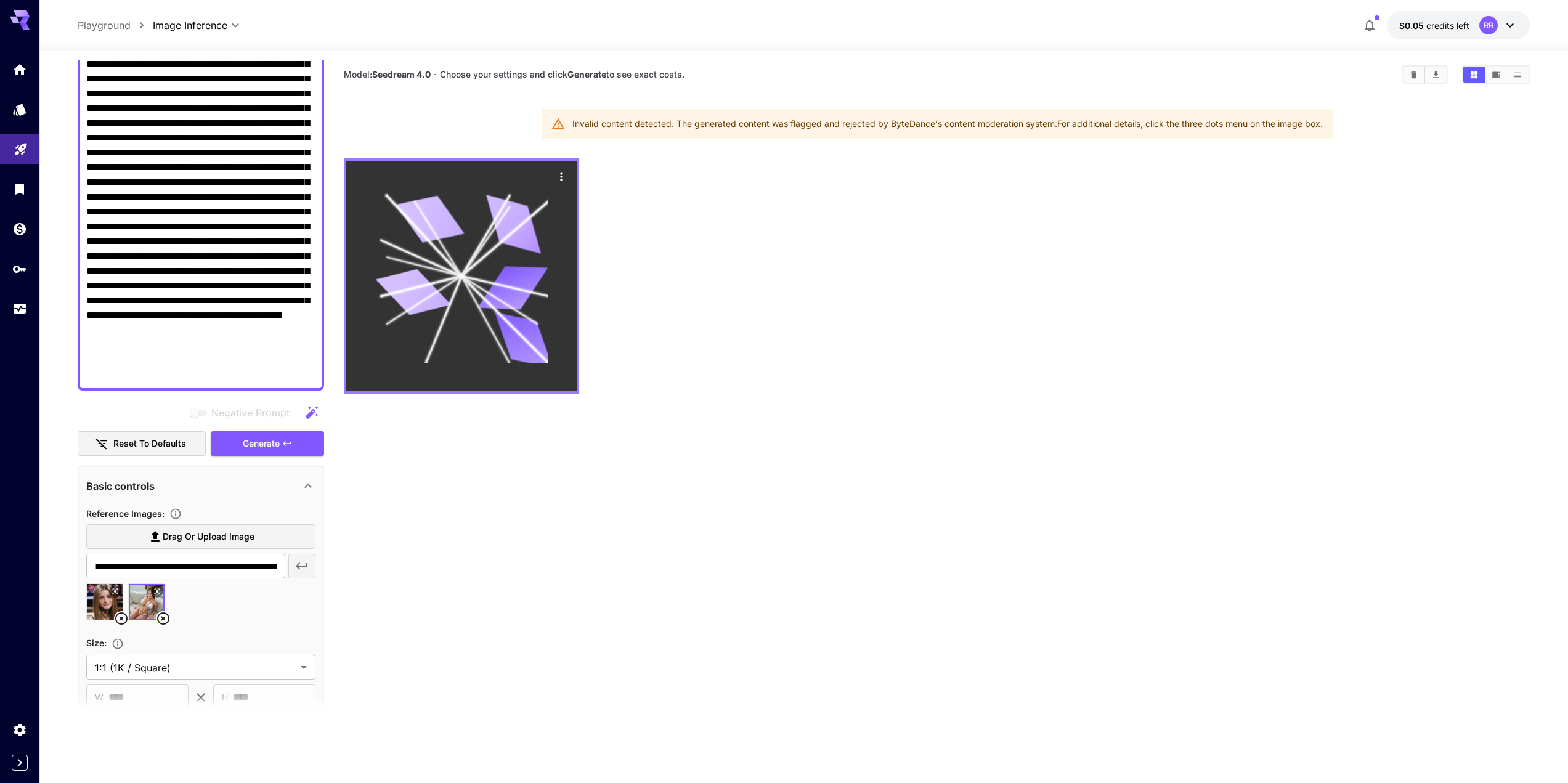
click at [558, 181] on icon "Actions" at bounding box center [561, 177] width 12 height 12
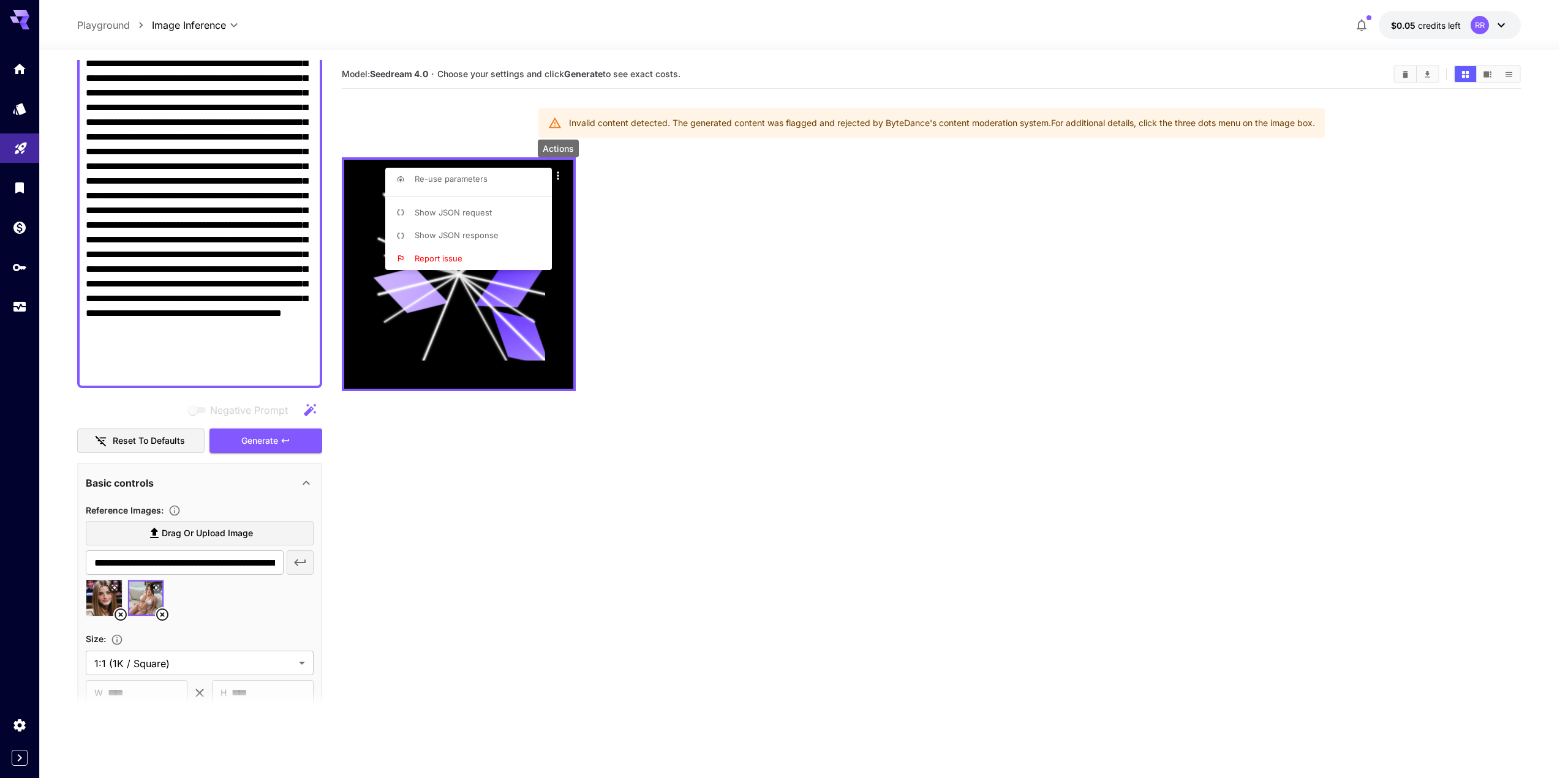
click at [275, 445] on div at bounding box center [784, 389] width 1568 height 778
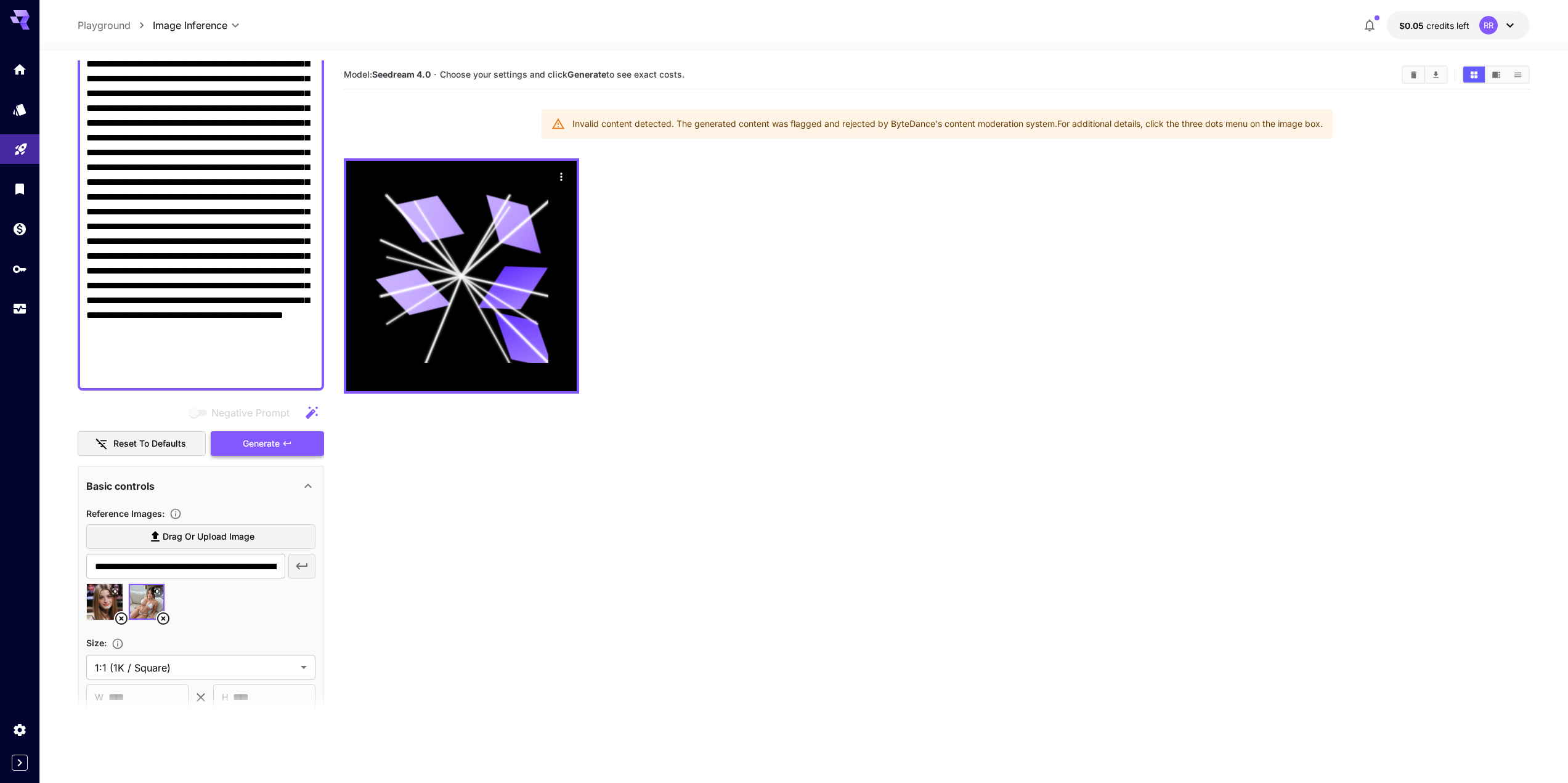
click at [273, 446] on span "Generate" at bounding box center [261, 444] width 37 height 16
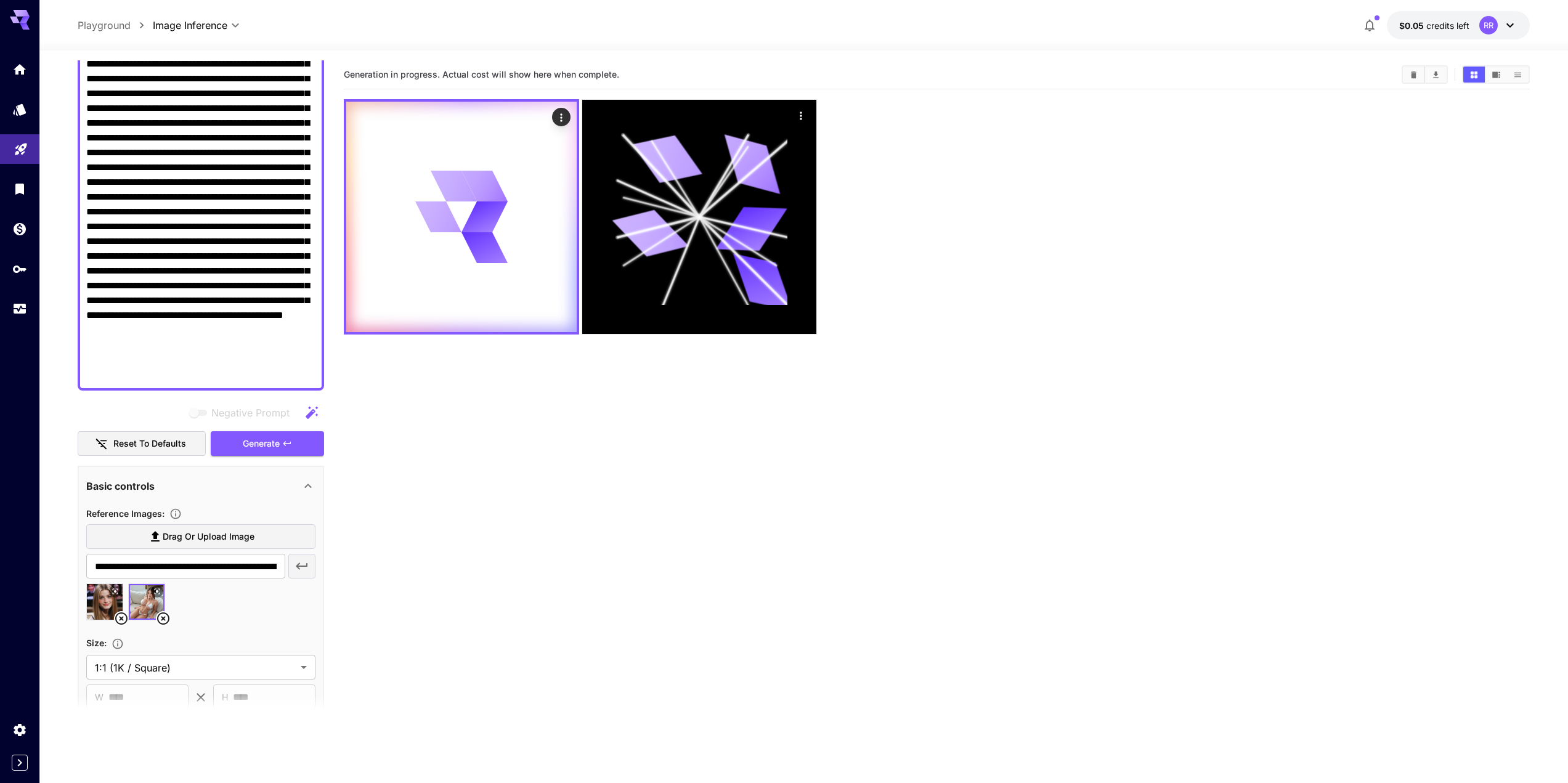
scroll to position [69, 0]
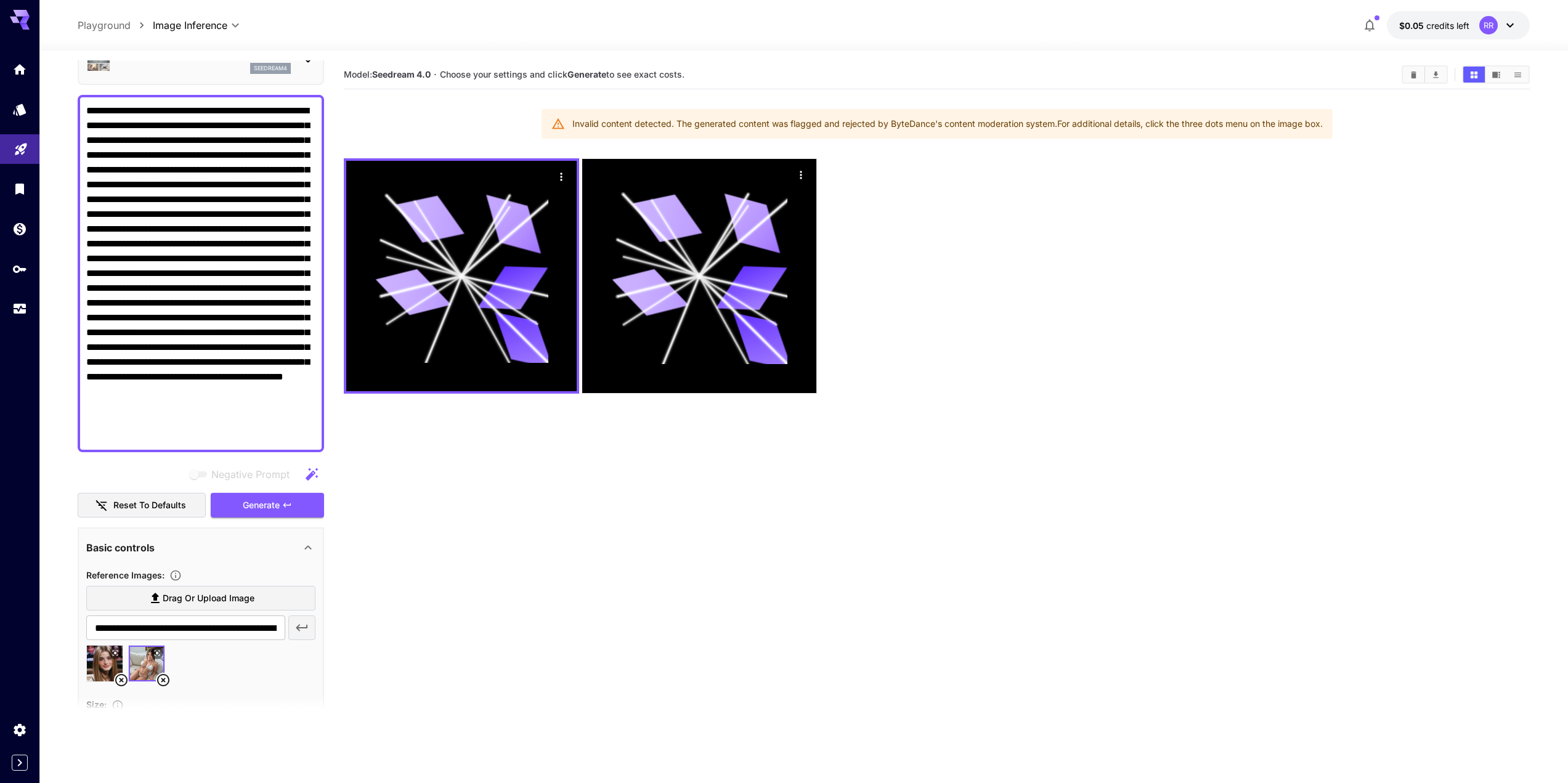
click at [310, 416] on textarea "Negative Prompt" at bounding box center [200, 273] width 229 height 340
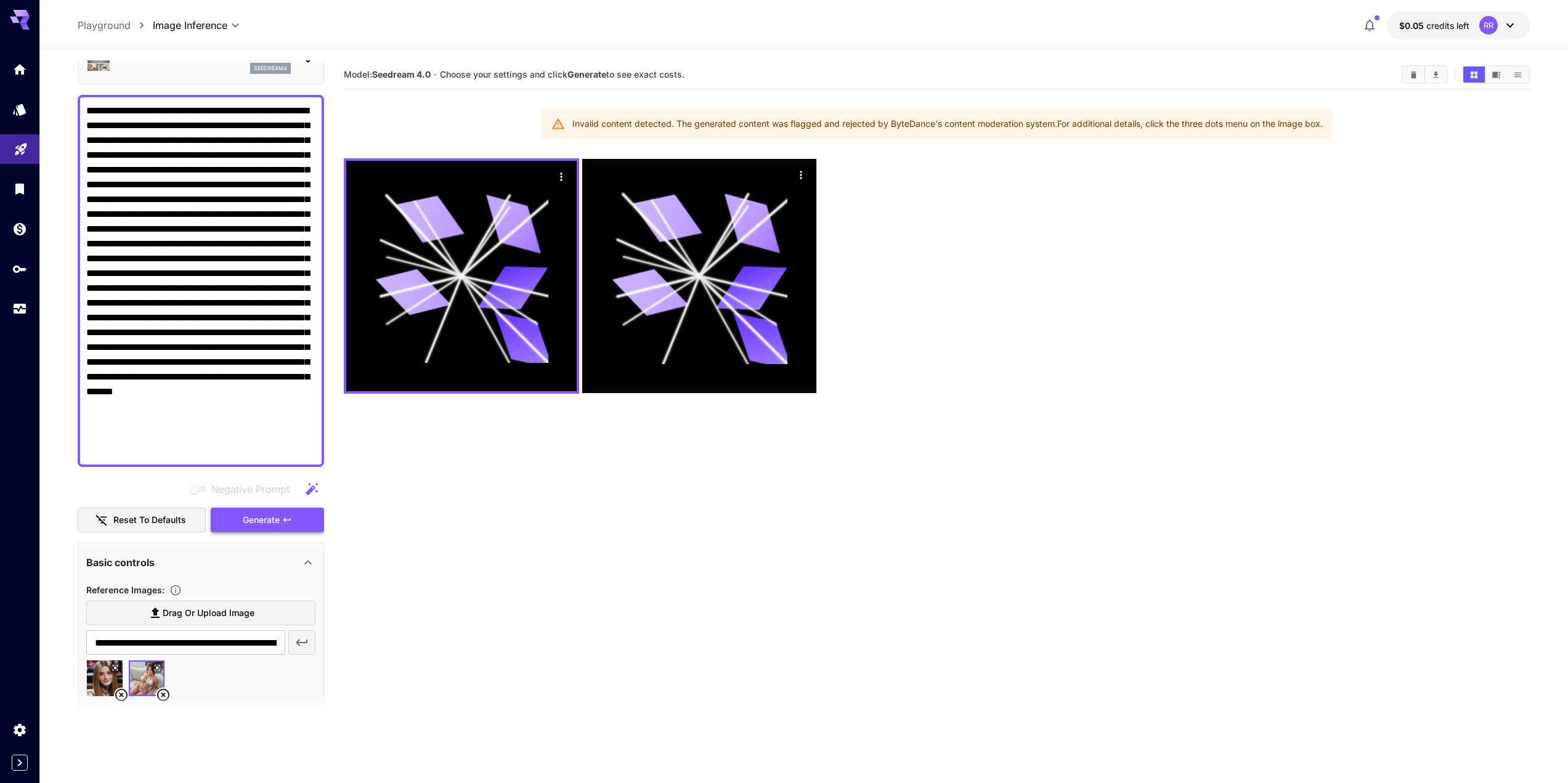
type textarea "**********"
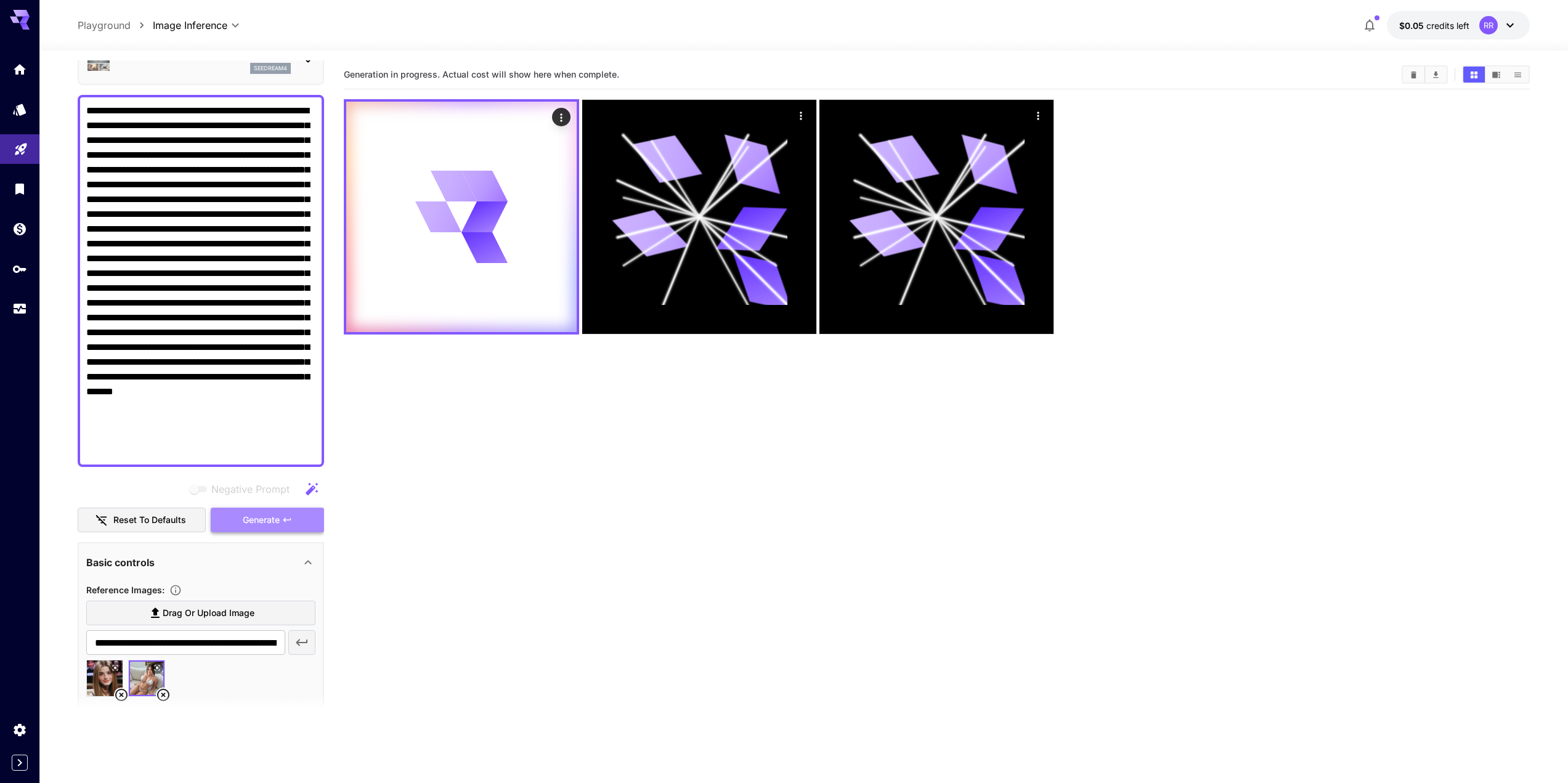
click at [241, 516] on button "Generate" at bounding box center [267, 520] width 113 height 25
